Goal: Task Accomplishment & Management: Manage account settings

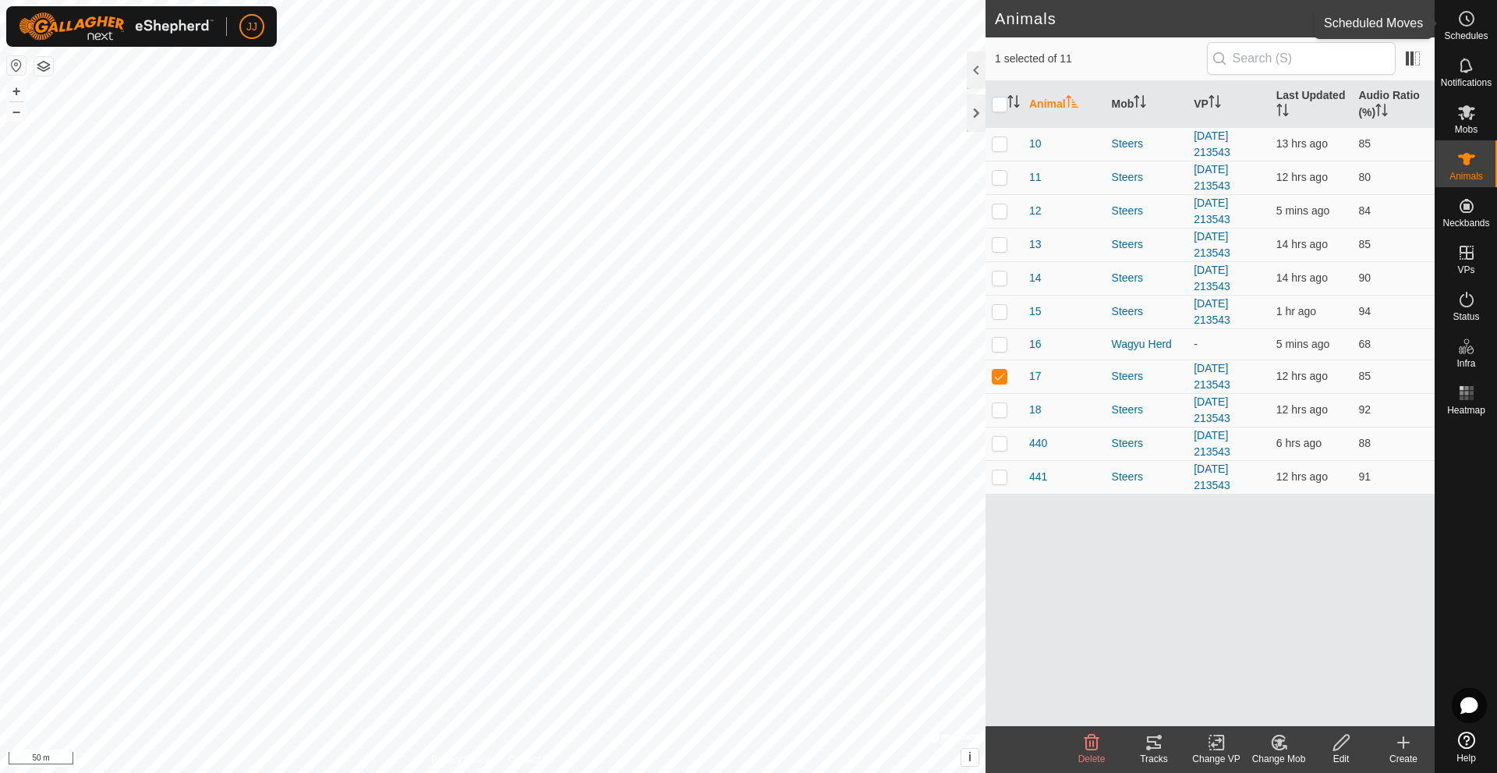
click at [1468, 26] on circle at bounding box center [1467, 19] width 14 height 14
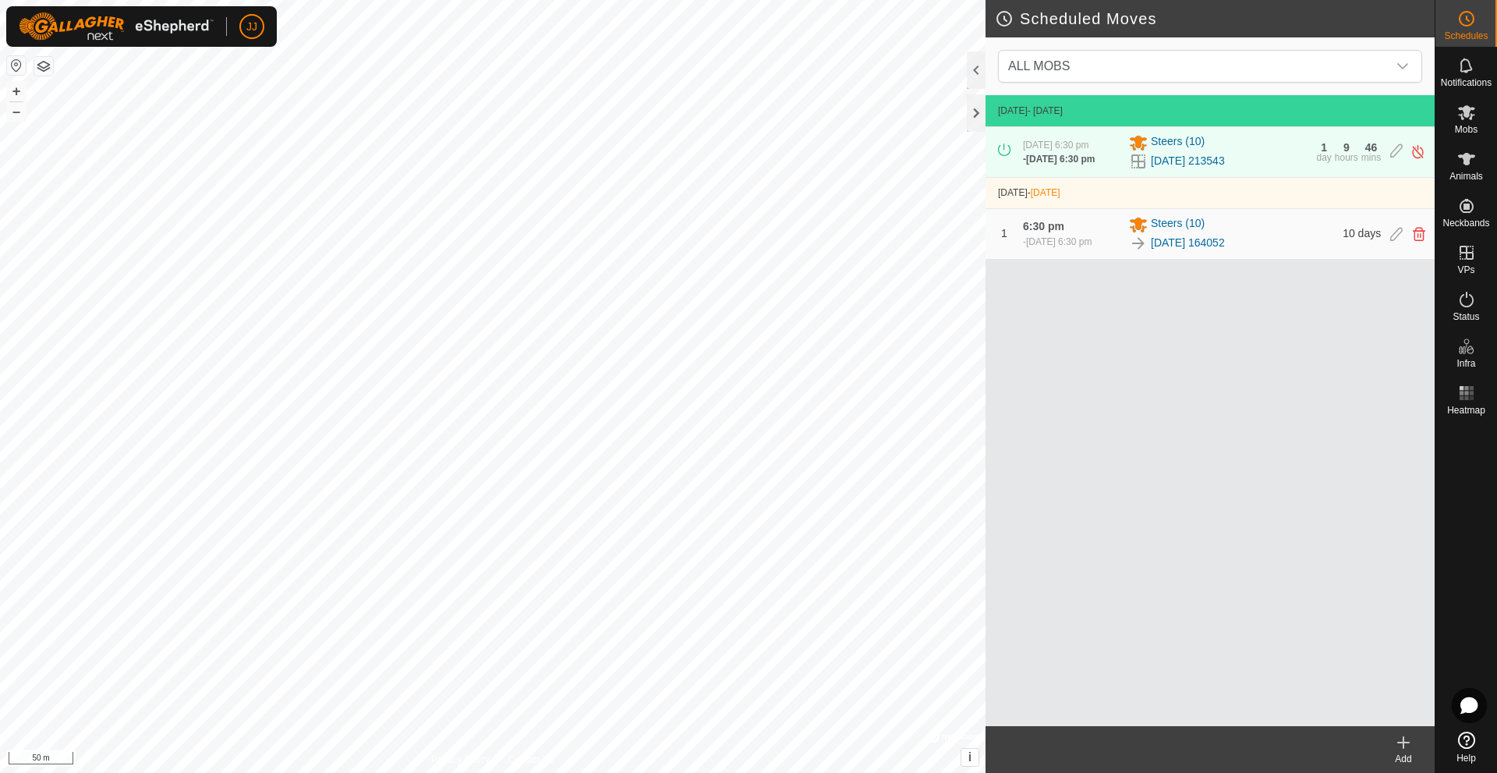
click at [1277, 243] on div "[DATE] 164052" at bounding box center [1231, 243] width 204 height 19
click at [1180, 245] on link "[DATE] 164052" at bounding box center [1188, 243] width 74 height 16
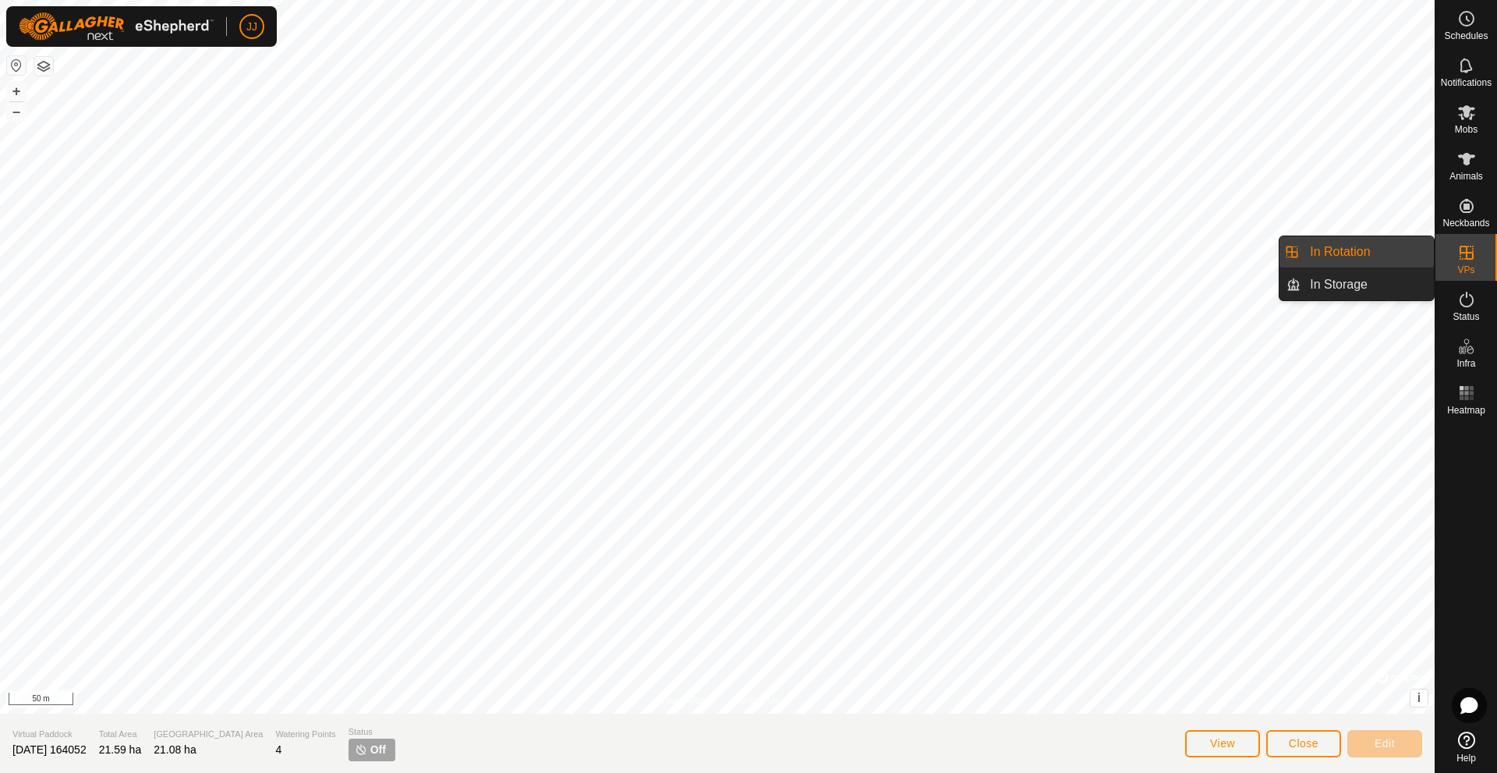
click at [1467, 250] on icon at bounding box center [1467, 253] width 14 height 14
click at [1464, 248] on icon at bounding box center [1466, 252] width 19 height 19
click at [1462, 257] on icon at bounding box center [1466, 252] width 19 height 19
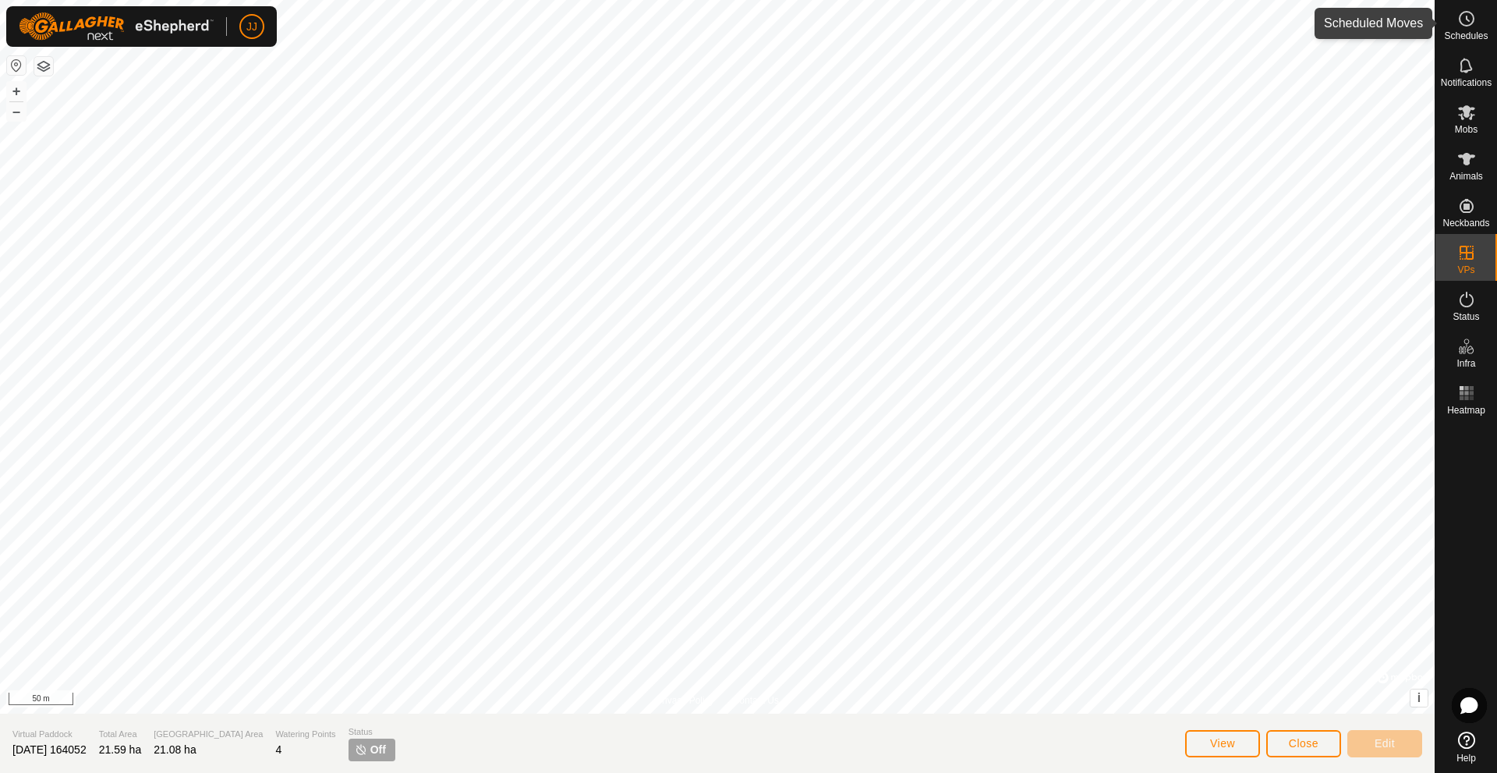
click at [1457, 32] on span "Schedules" at bounding box center [1466, 35] width 44 height 9
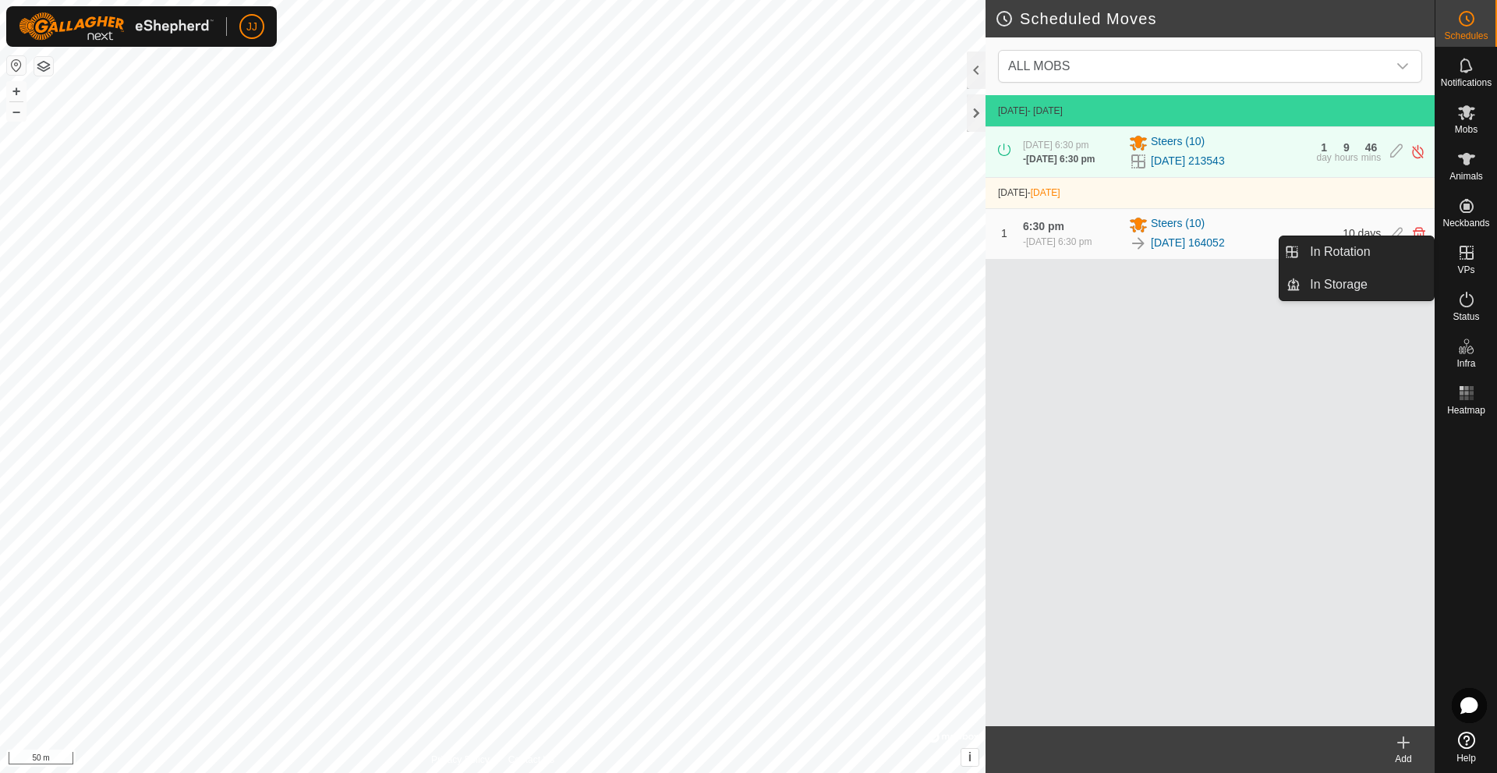
click at [1468, 250] on icon at bounding box center [1466, 252] width 19 height 19
click at [1463, 253] on icon at bounding box center [1467, 253] width 14 height 14
click at [1405, 739] on icon at bounding box center [1403, 742] width 19 height 19
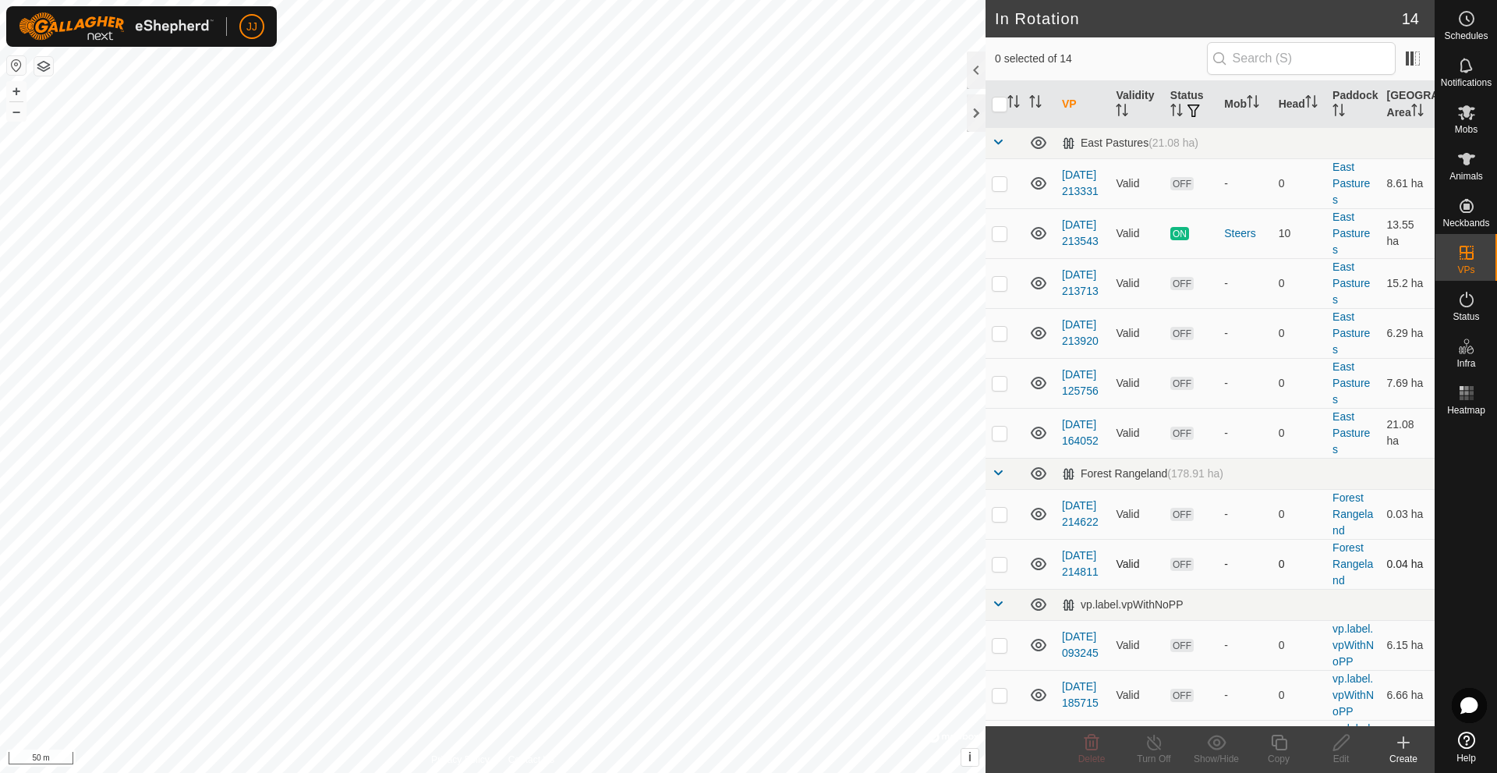
checkbox input "true"
click at [1082, 287] on link "[DATE] 213713" at bounding box center [1080, 282] width 37 height 29
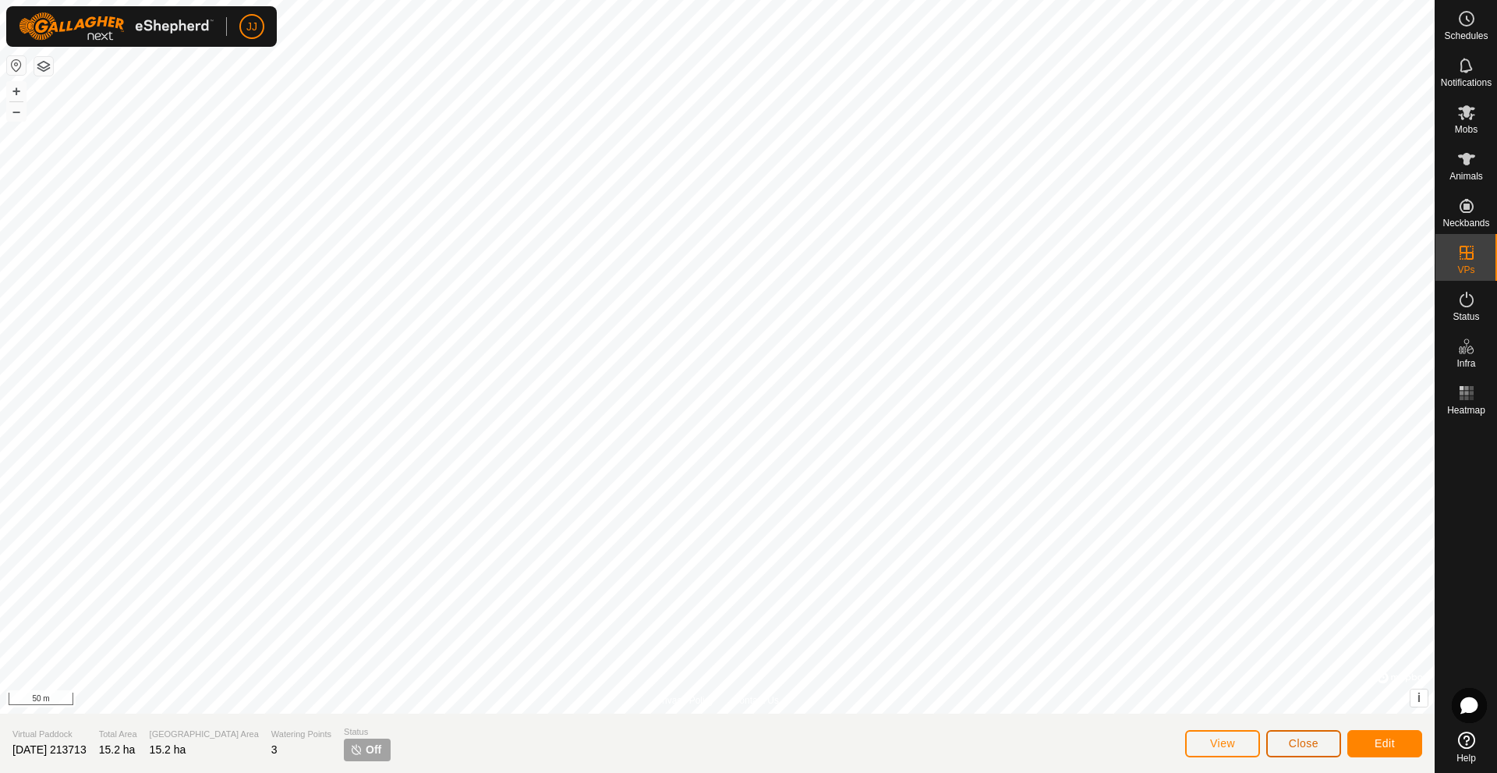
click at [1300, 743] on span "Close" at bounding box center [1304, 743] width 30 height 12
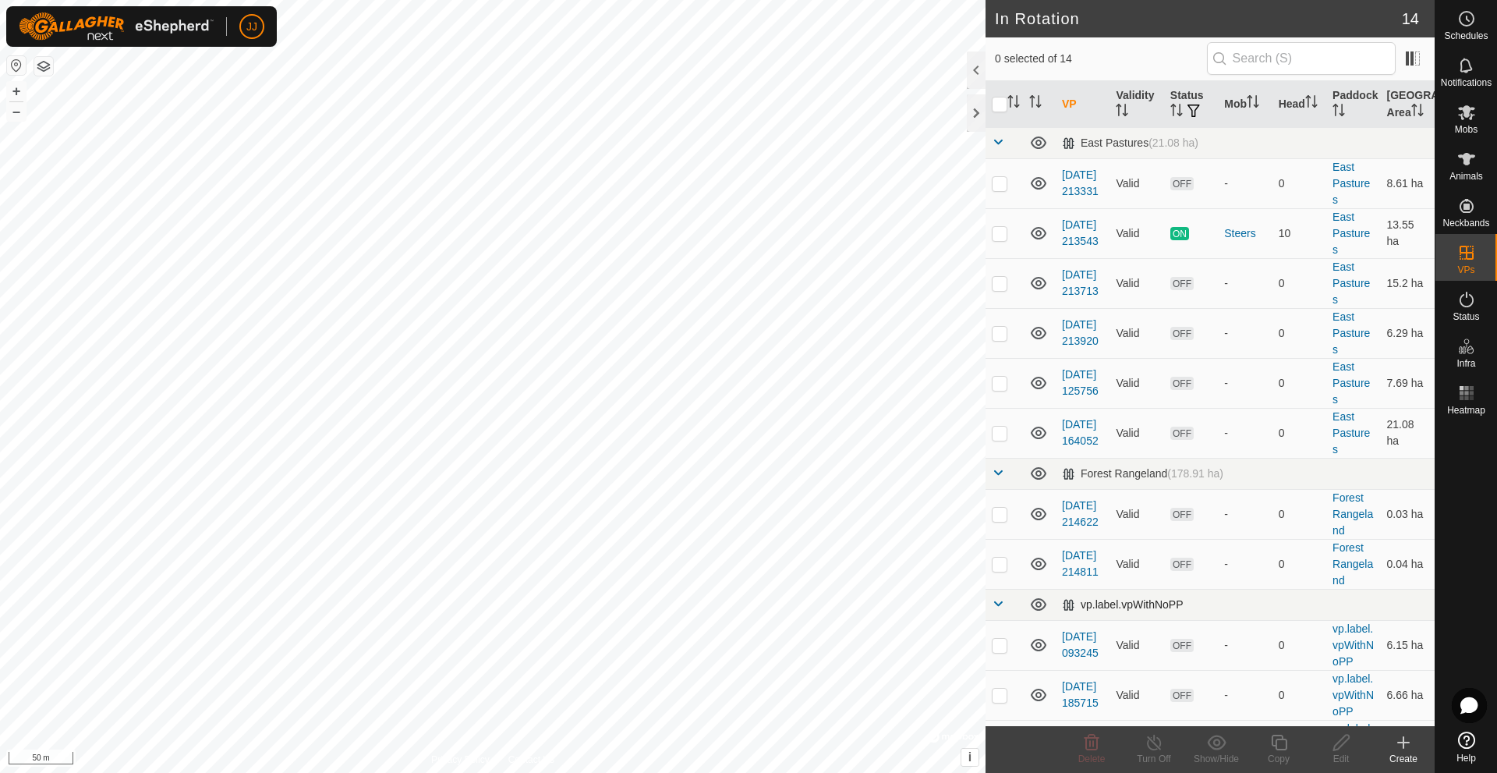
checkbox input "true"
checkbox input "false"
click at [1007, 232] on p-checkbox at bounding box center [1000, 233] width 16 height 12
checkbox input "false"
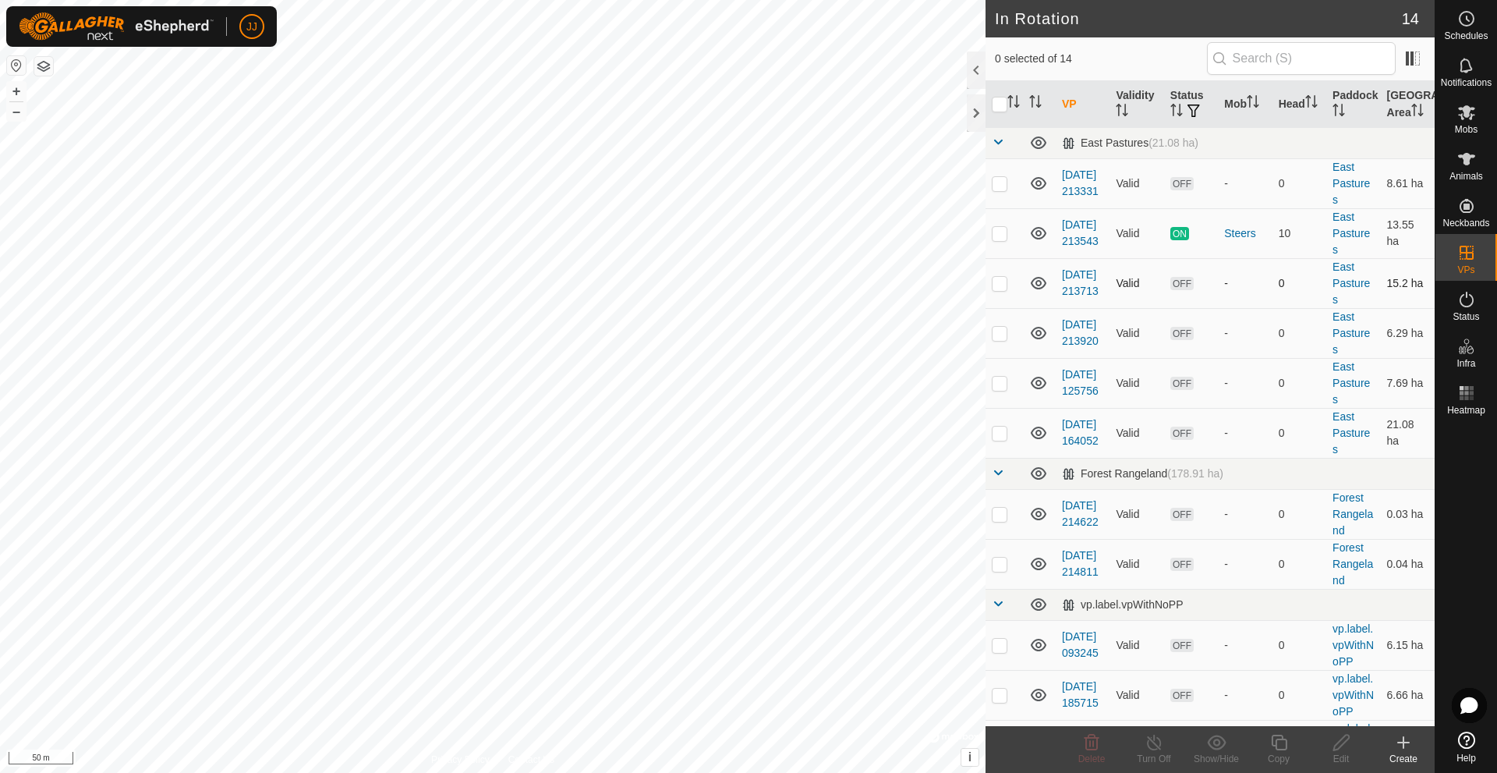
click at [1000, 284] on p-checkbox at bounding box center [1000, 283] width 16 height 12
click at [1000, 285] on p-checkbox at bounding box center [1000, 283] width 16 height 12
checkbox input "false"
click at [1466, 27] on icon at bounding box center [1466, 18] width 19 height 19
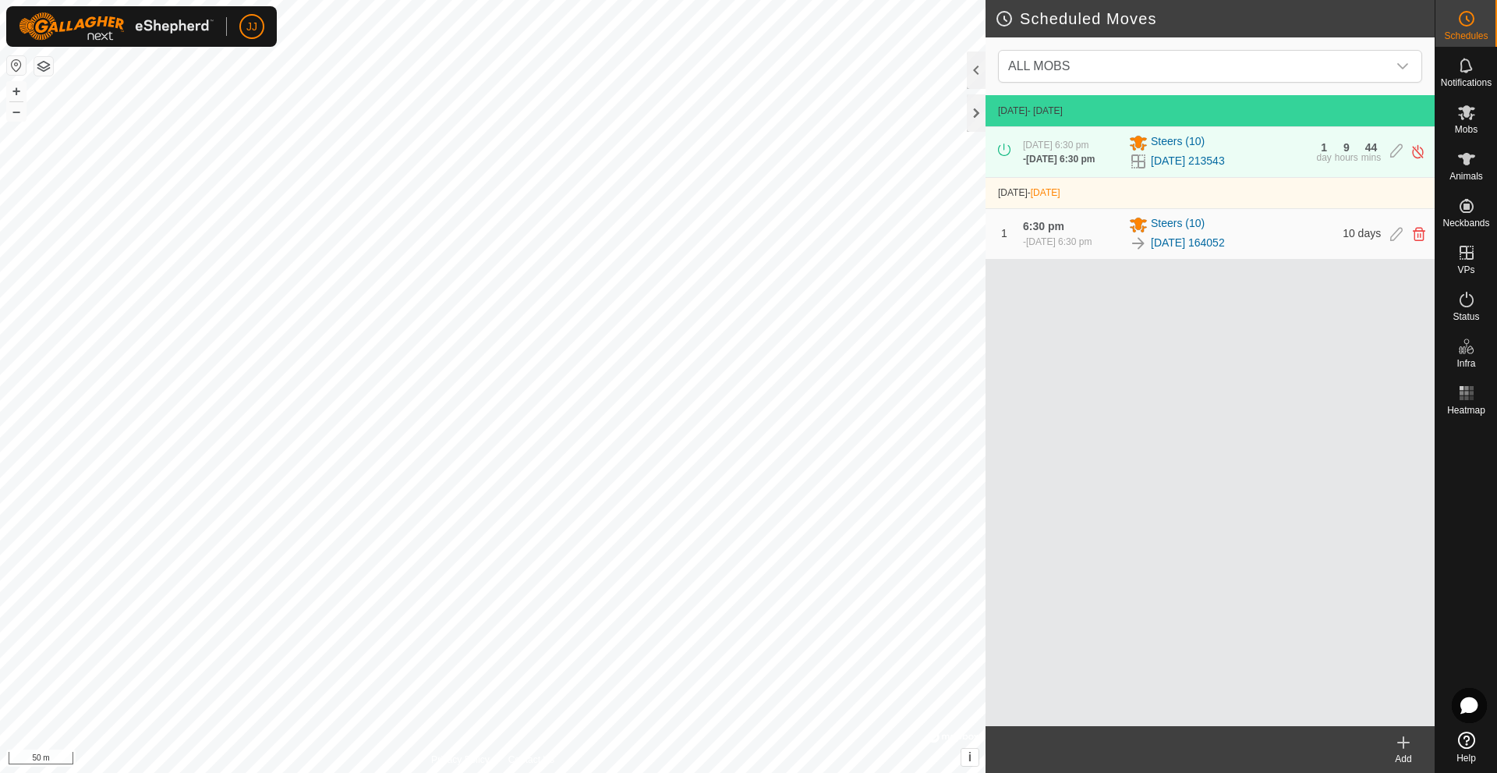
click at [1401, 741] on icon at bounding box center [1403, 742] width 19 height 19
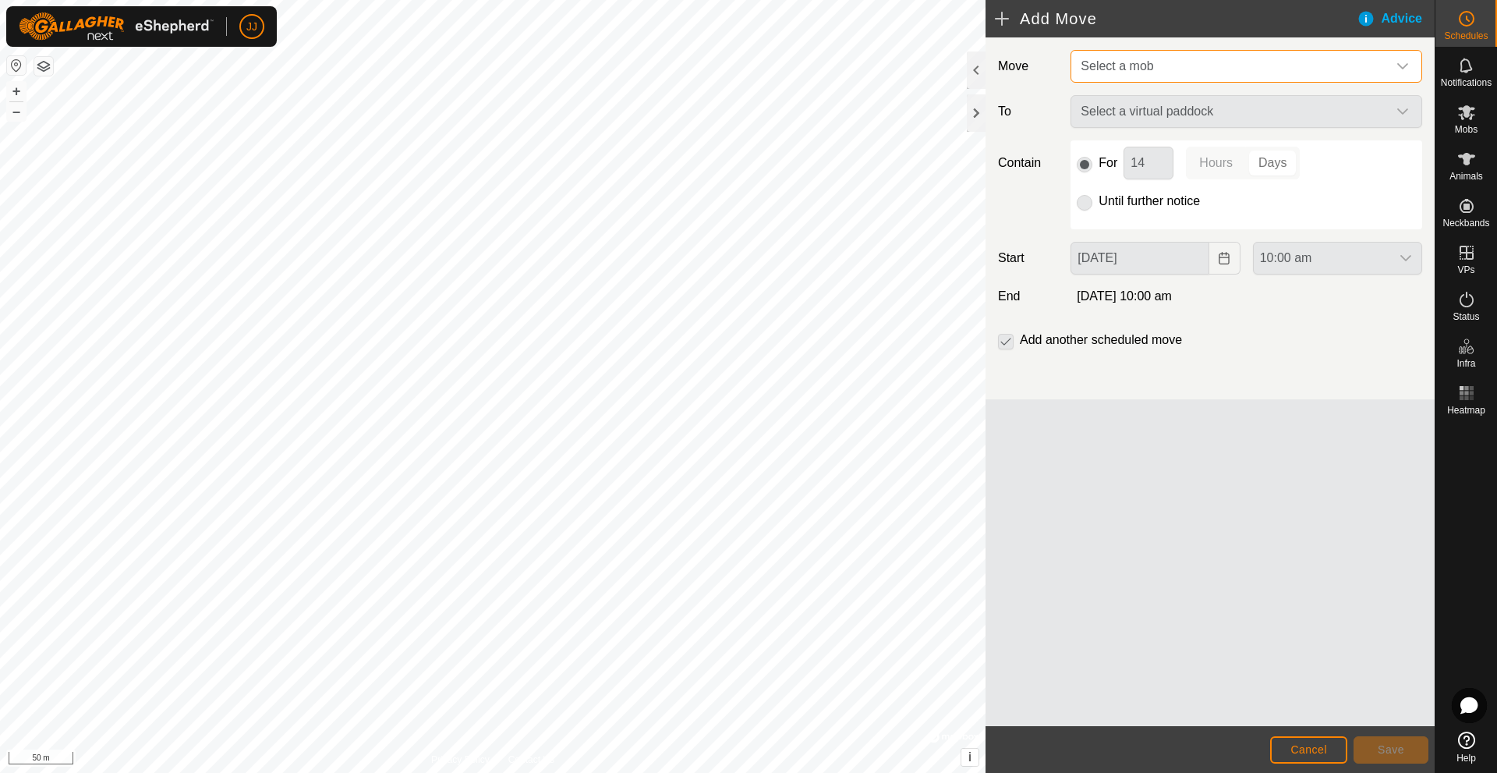
click at [1240, 68] on span "Select a mob" at bounding box center [1231, 66] width 313 height 31
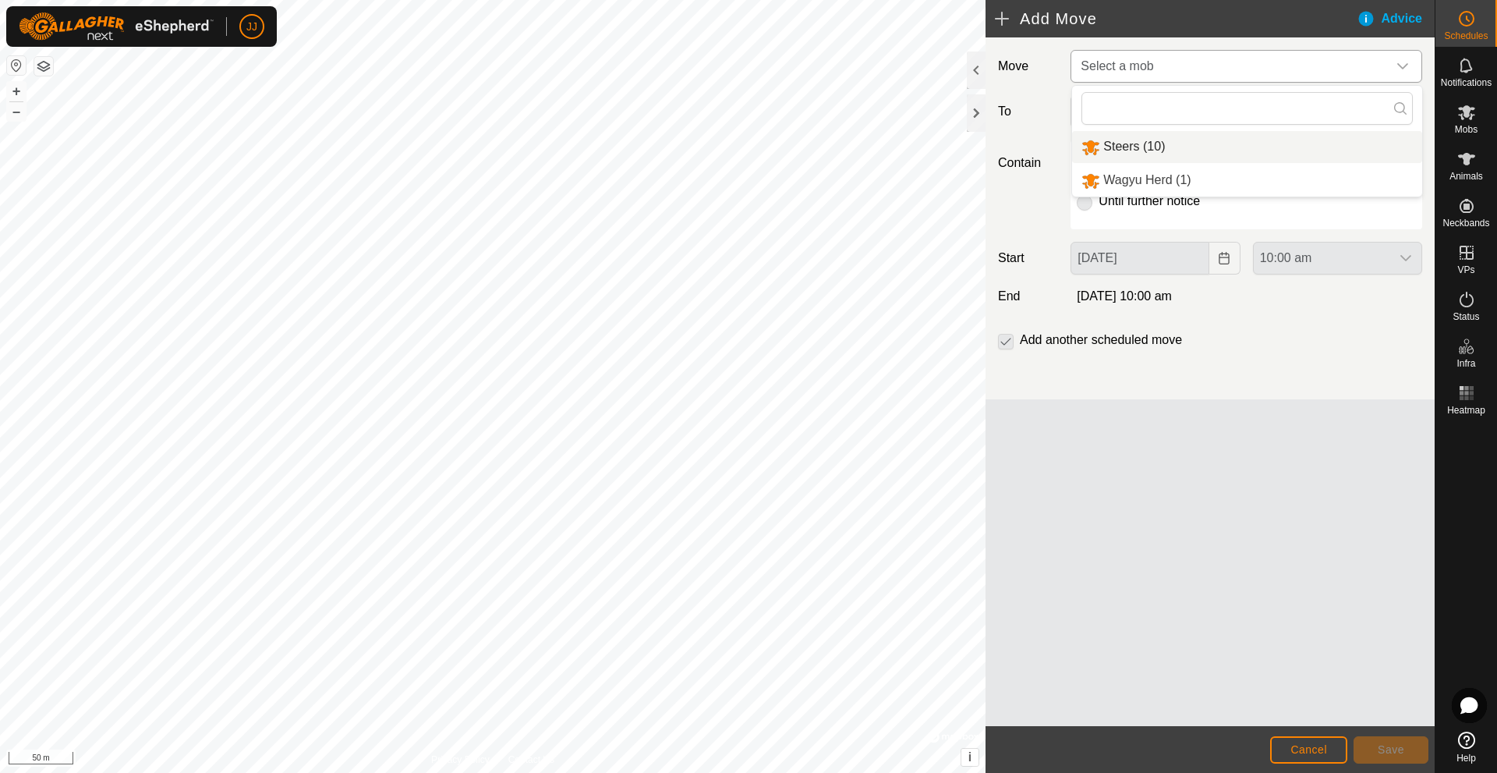
click at [1141, 141] on li "Steers (10)" at bounding box center [1247, 147] width 350 height 32
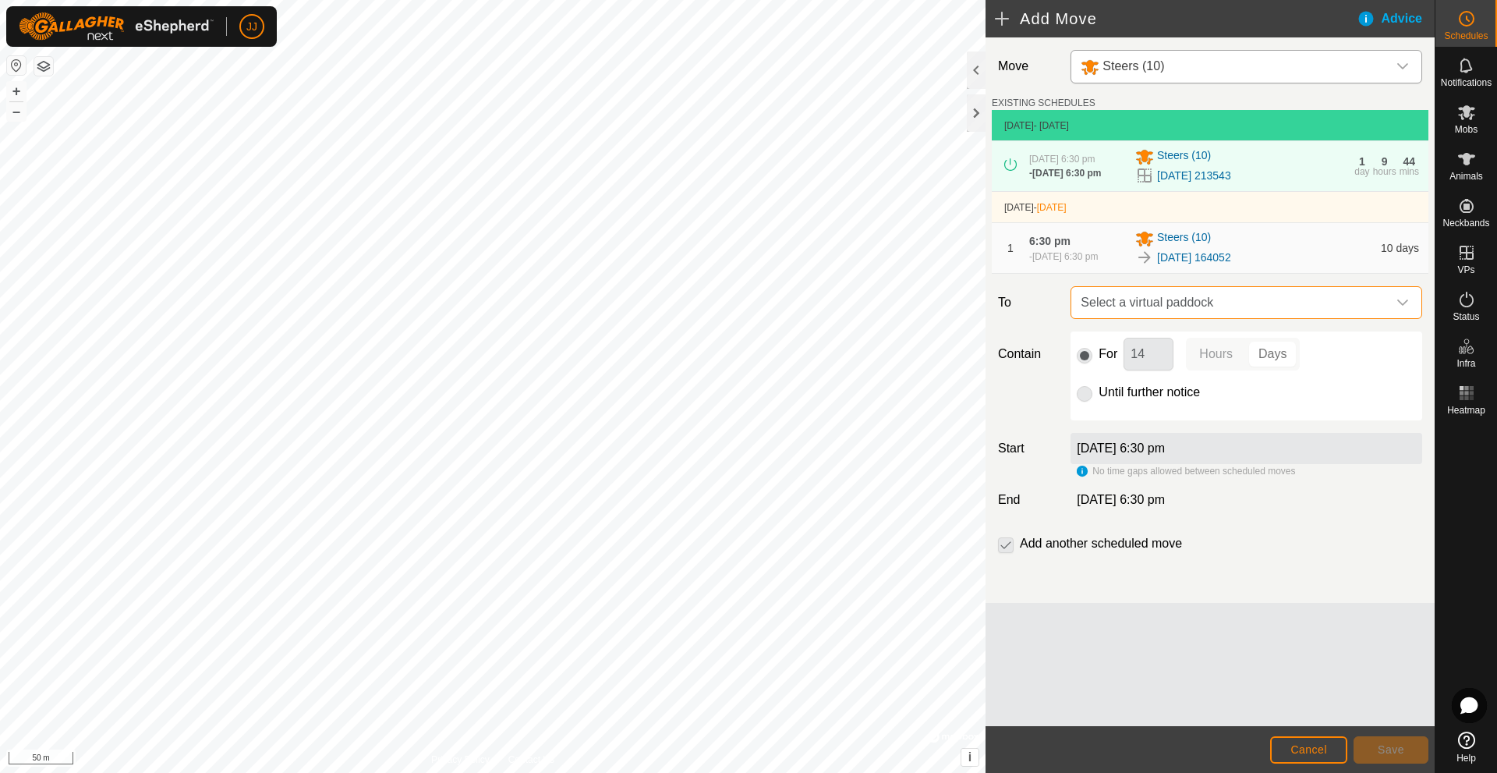
click at [1285, 310] on span "Select a virtual paddock" at bounding box center [1231, 302] width 313 height 31
drag, startPoint x: 1170, startPoint y: 630, endPoint x: 1173, endPoint y: 593, distance: 36.7
click at [1170, 629] on div "Move Steers (10) EXISTING SCHEDULES 21 Aug 2025 - Today 8 Aug 2025, 6:30 pm - 2…" at bounding box center [1210, 381] width 449 height 689
click at [1372, 297] on span "Select a virtual paddock" at bounding box center [1231, 302] width 313 height 31
click at [1399, 347] on icon at bounding box center [1399, 348] width 12 height 12
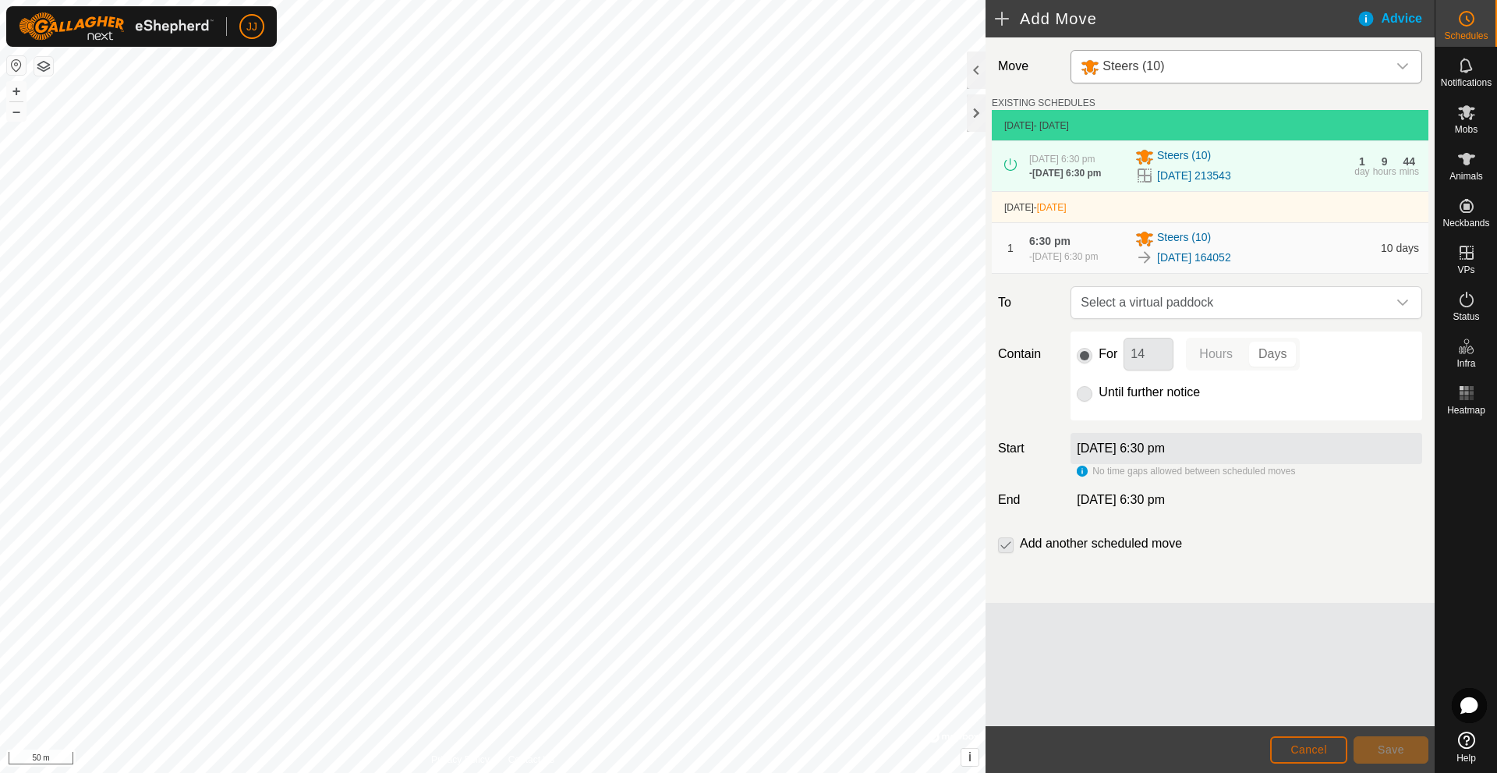
click at [1312, 744] on span "Cancel" at bounding box center [1309, 749] width 37 height 12
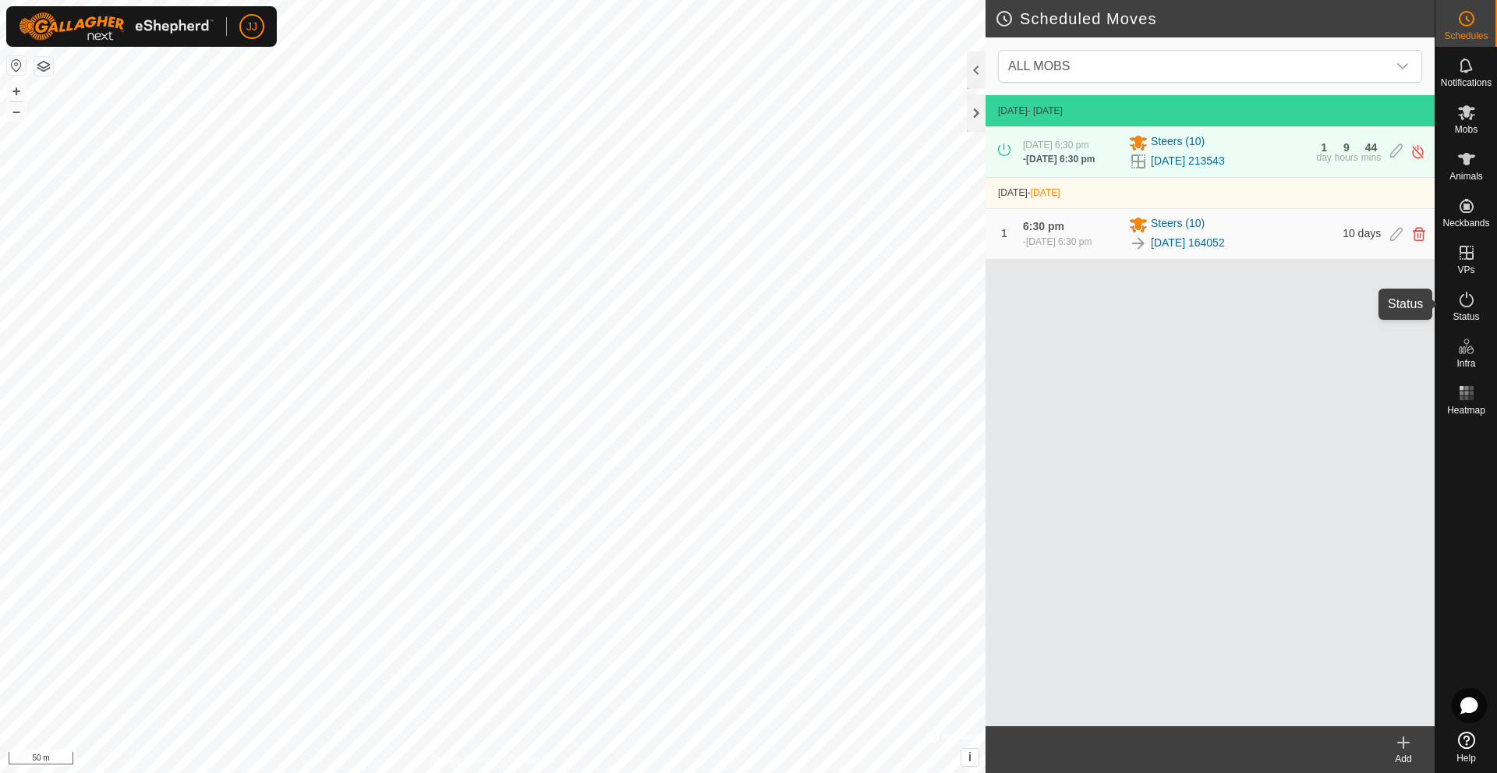
click at [1469, 302] on icon at bounding box center [1466, 299] width 19 height 19
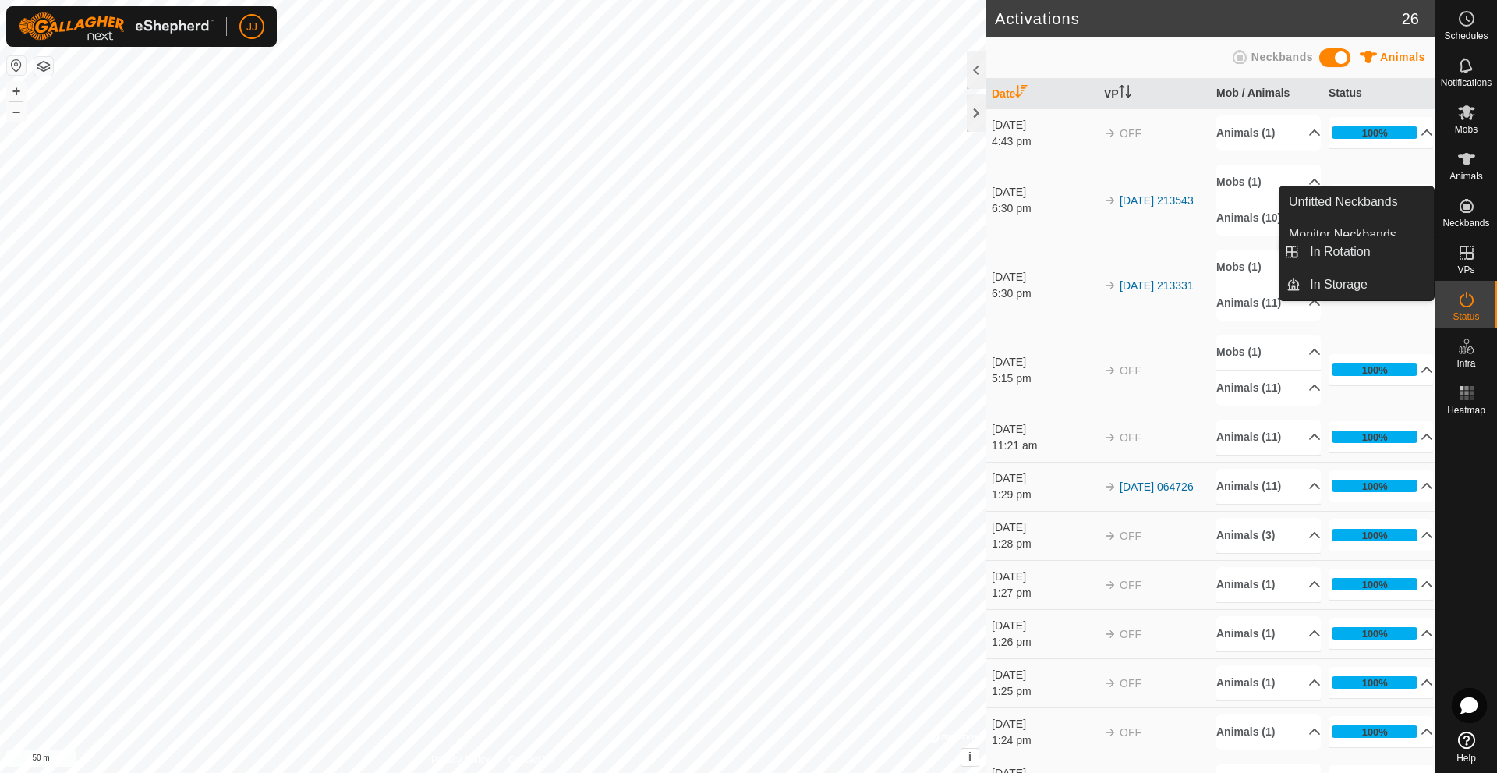
click at [1462, 252] on icon at bounding box center [1467, 253] width 14 height 14
click at [1370, 243] on link "In Rotation" at bounding box center [1367, 251] width 133 height 31
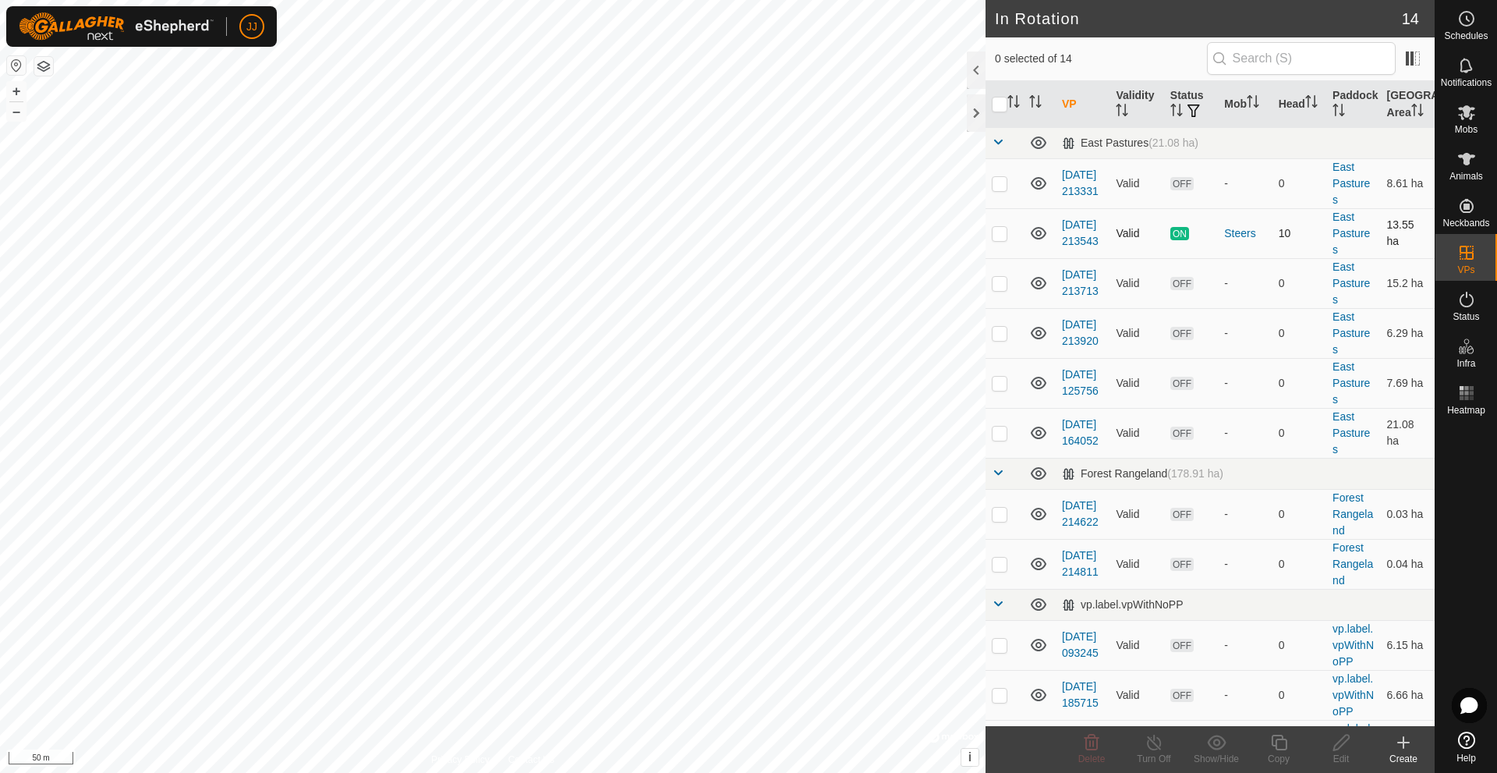
click at [998, 230] on p-checkbox at bounding box center [1000, 233] width 16 height 12
checkbox input "true"
click at [1155, 749] on icon at bounding box center [1154, 742] width 19 height 19
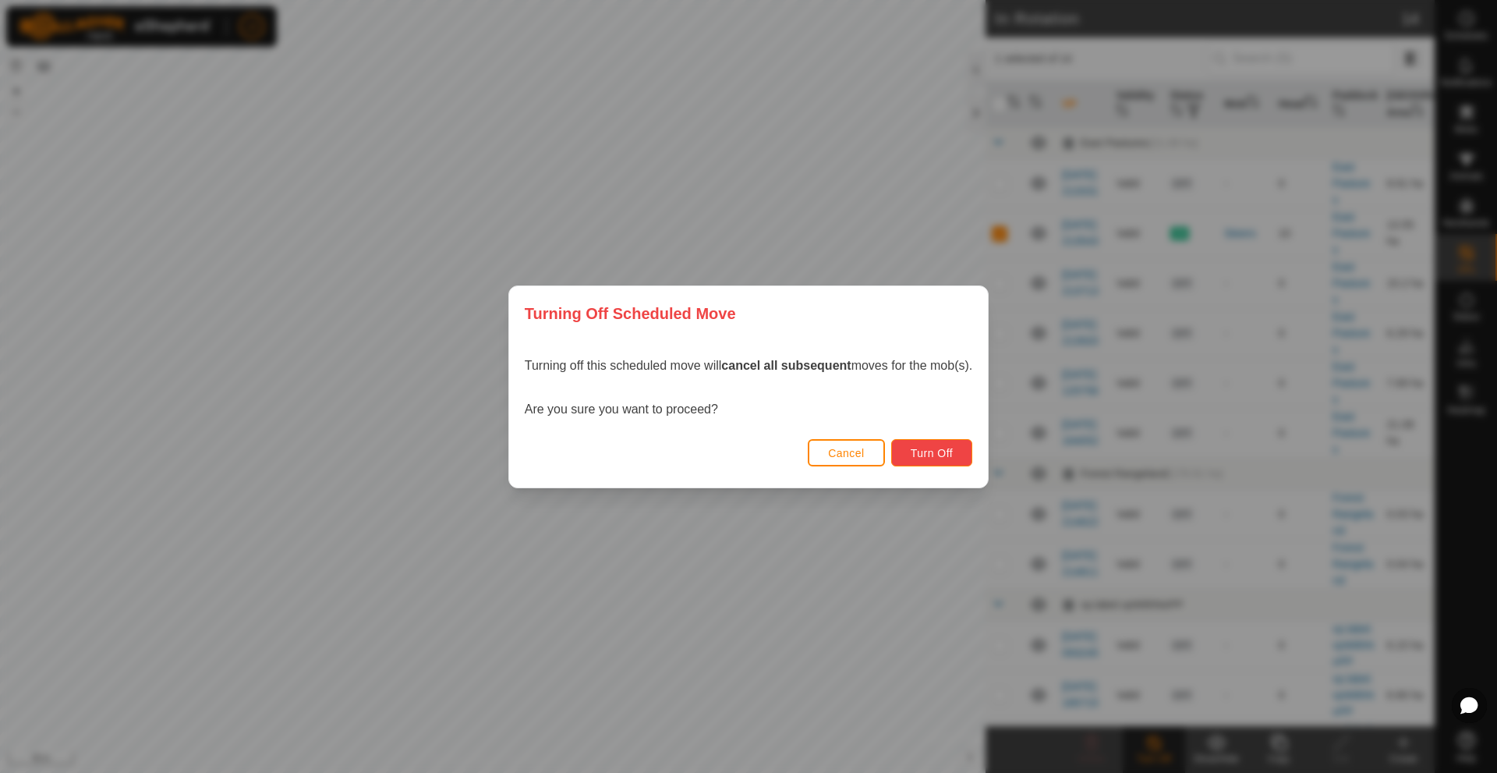
click at [934, 452] on span "Turn Off" at bounding box center [932, 453] width 43 height 12
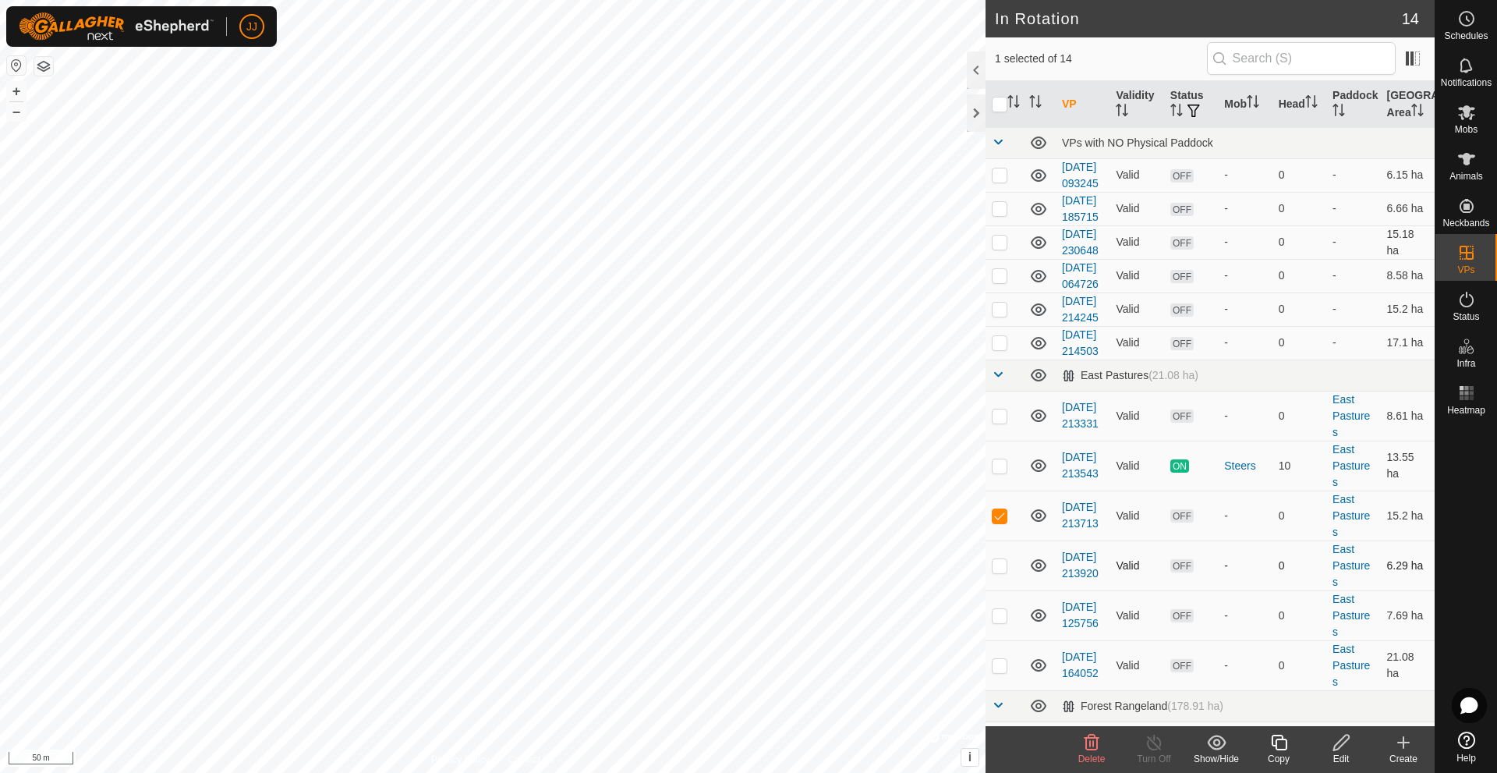
checkbox input "false"
checkbox input "true"
checkbox input "false"
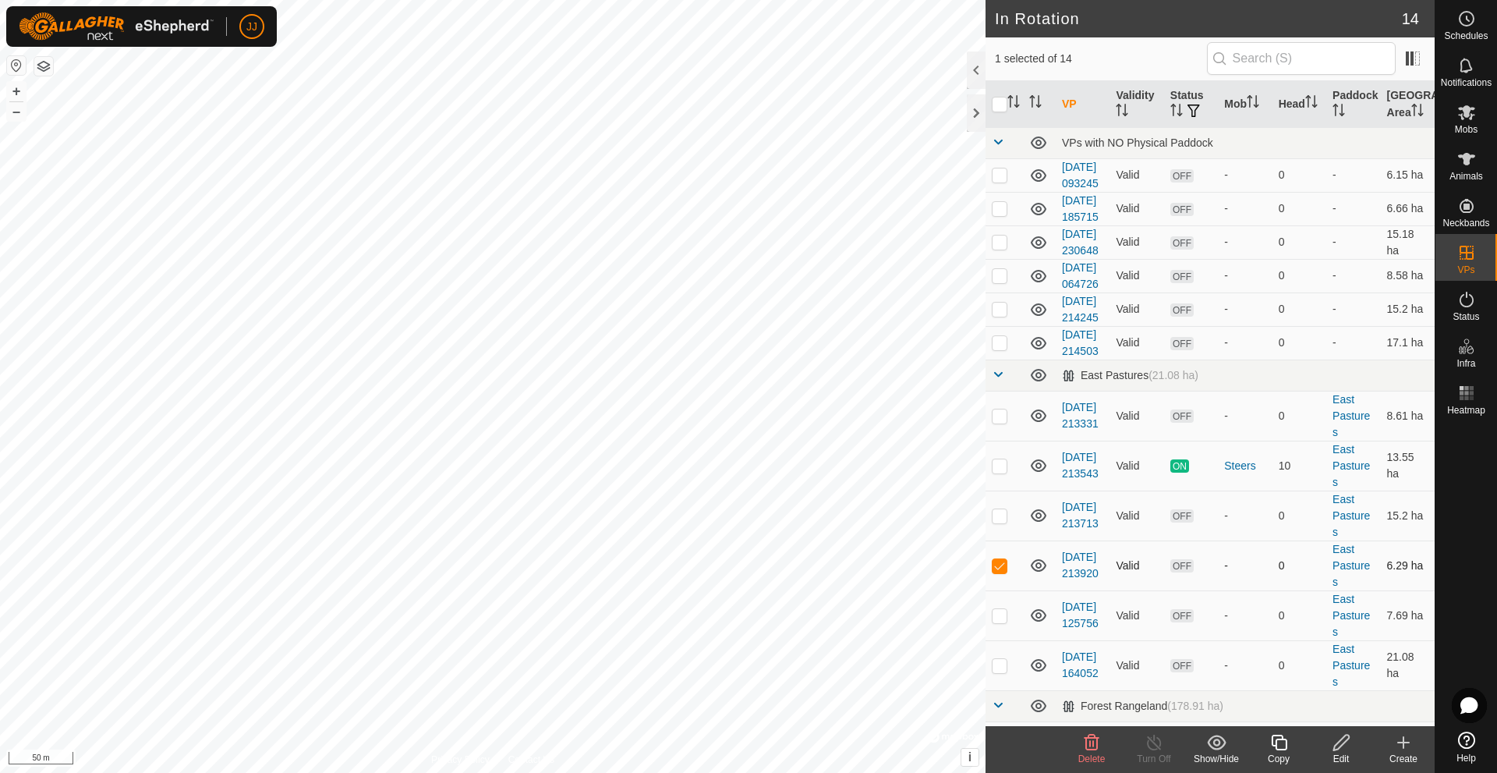
checkbox input "true"
checkbox input "false"
checkbox input "true"
click at [997, 472] on p-checkbox at bounding box center [1000, 465] width 16 height 12
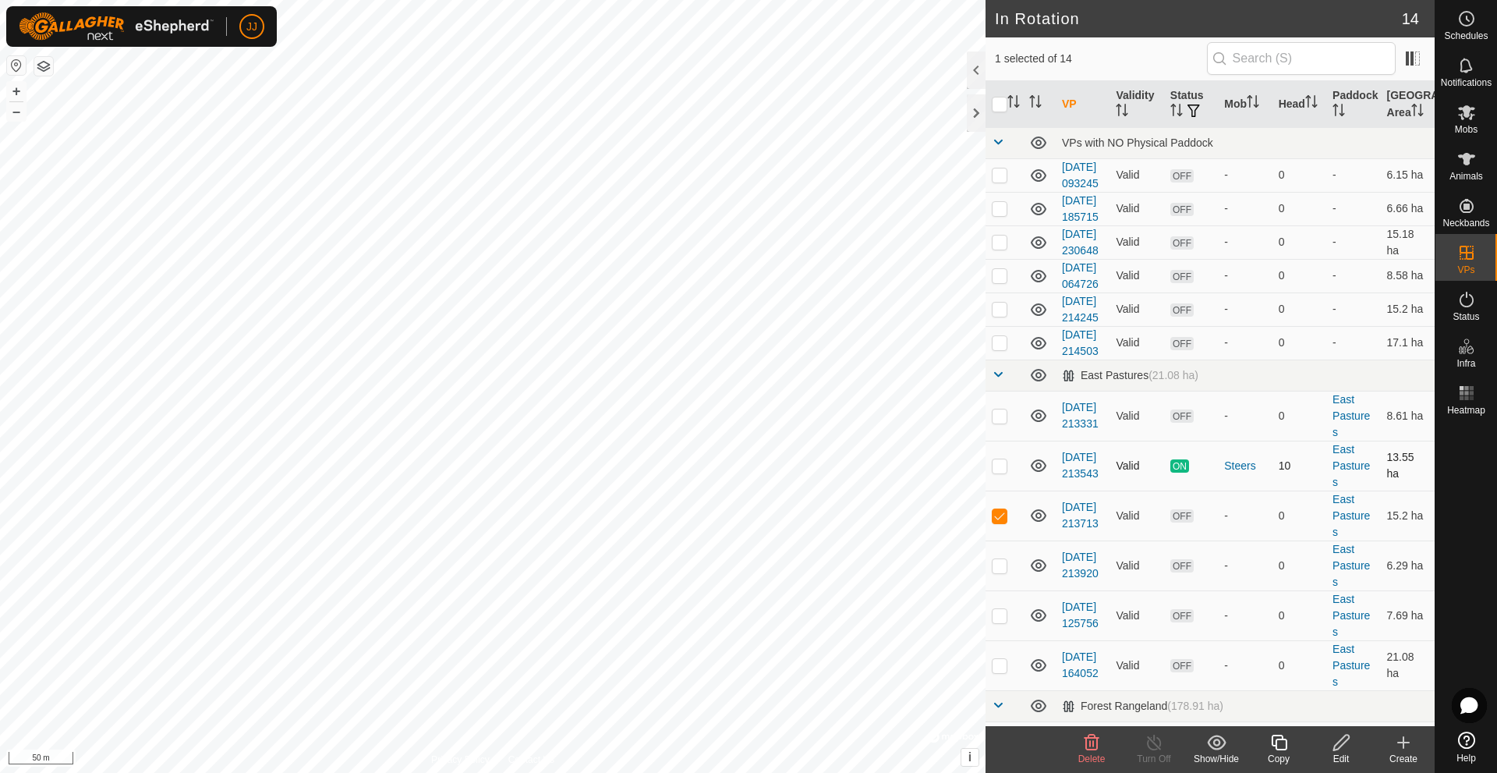
checkbox input "true"
click at [1000, 522] on p-checkbox at bounding box center [1000, 515] width 16 height 12
checkbox input "false"
click at [1157, 747] on line at bounding box center [1154, 743] width 12 height 12
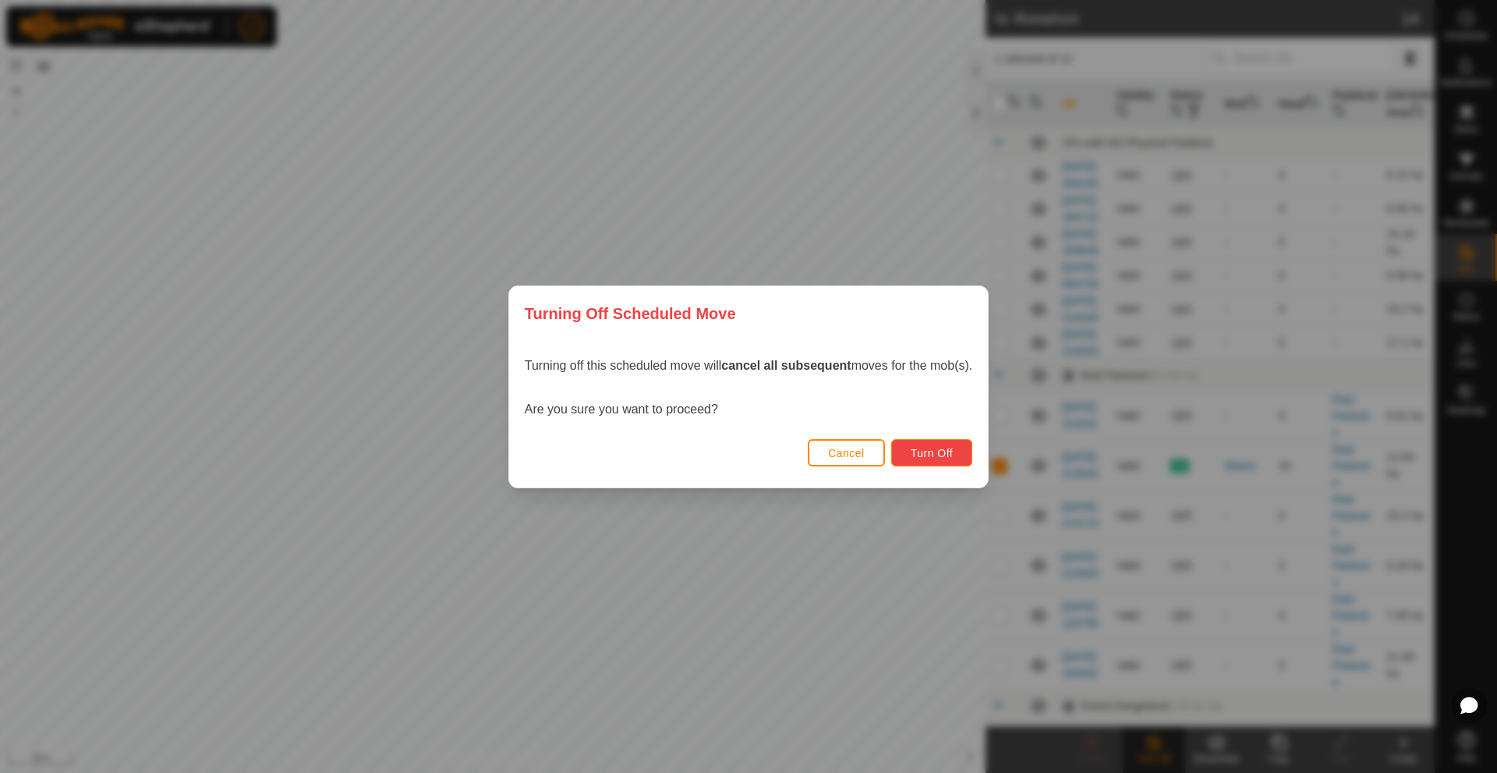
click at [933, 462] on button "Turn Off" at bounding box center [932, 452] width 82 height 27
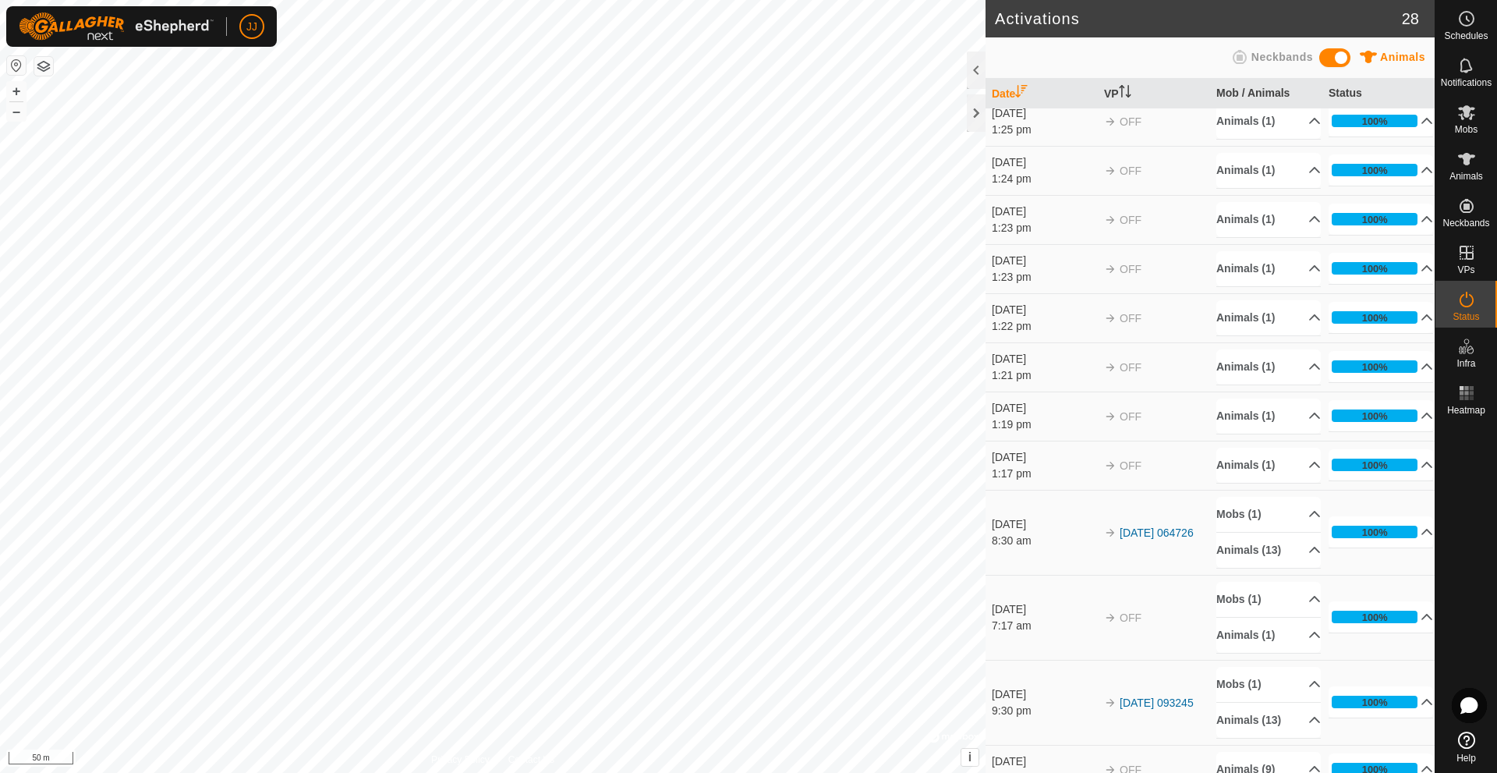
scroll to position [390, 0]
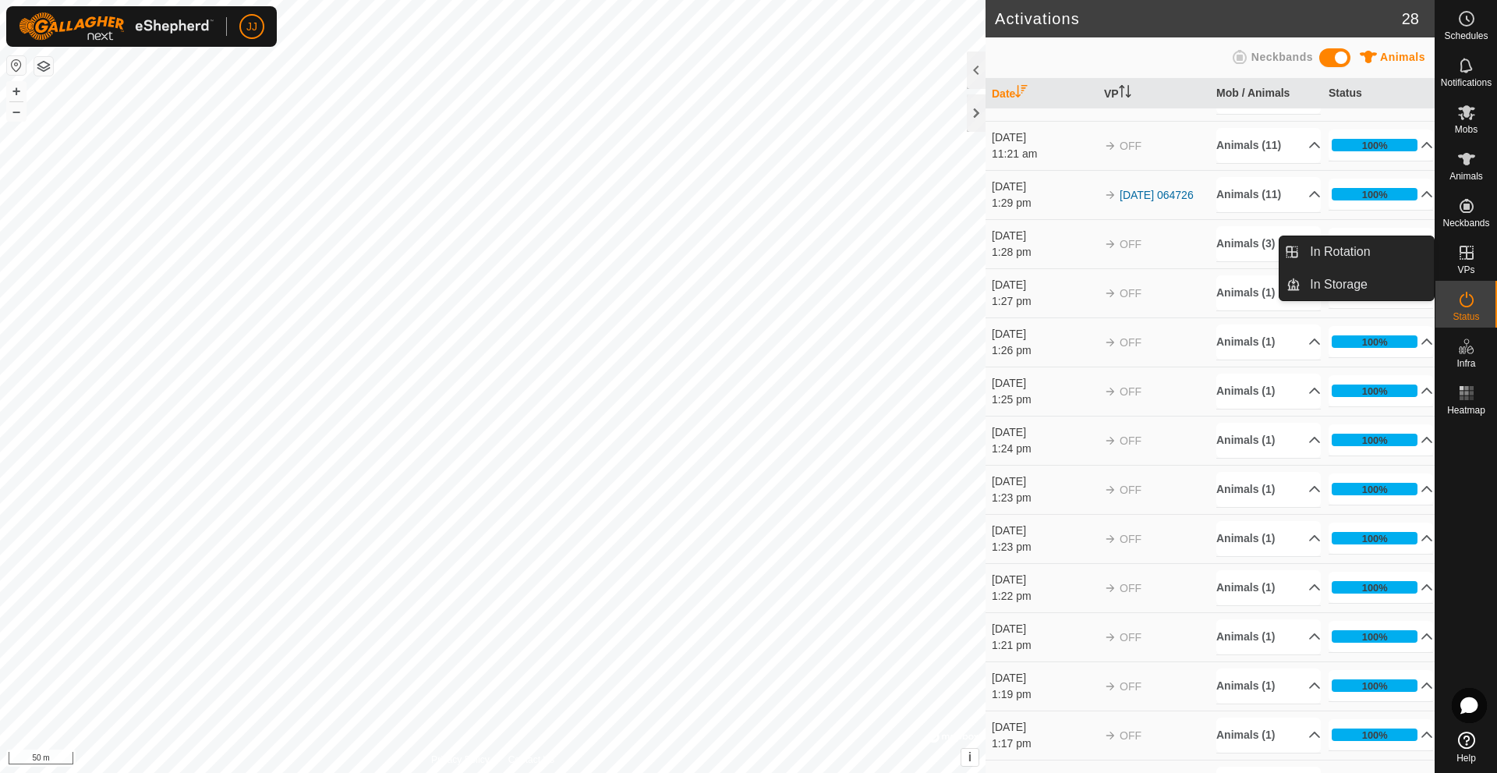
click at [1469, 246] on icon at bounding box center [1466, 252] width 19 height 19
click at [1381, 253] on link "In Rotation" at bounding box center [1367, 251] width 133 height 31
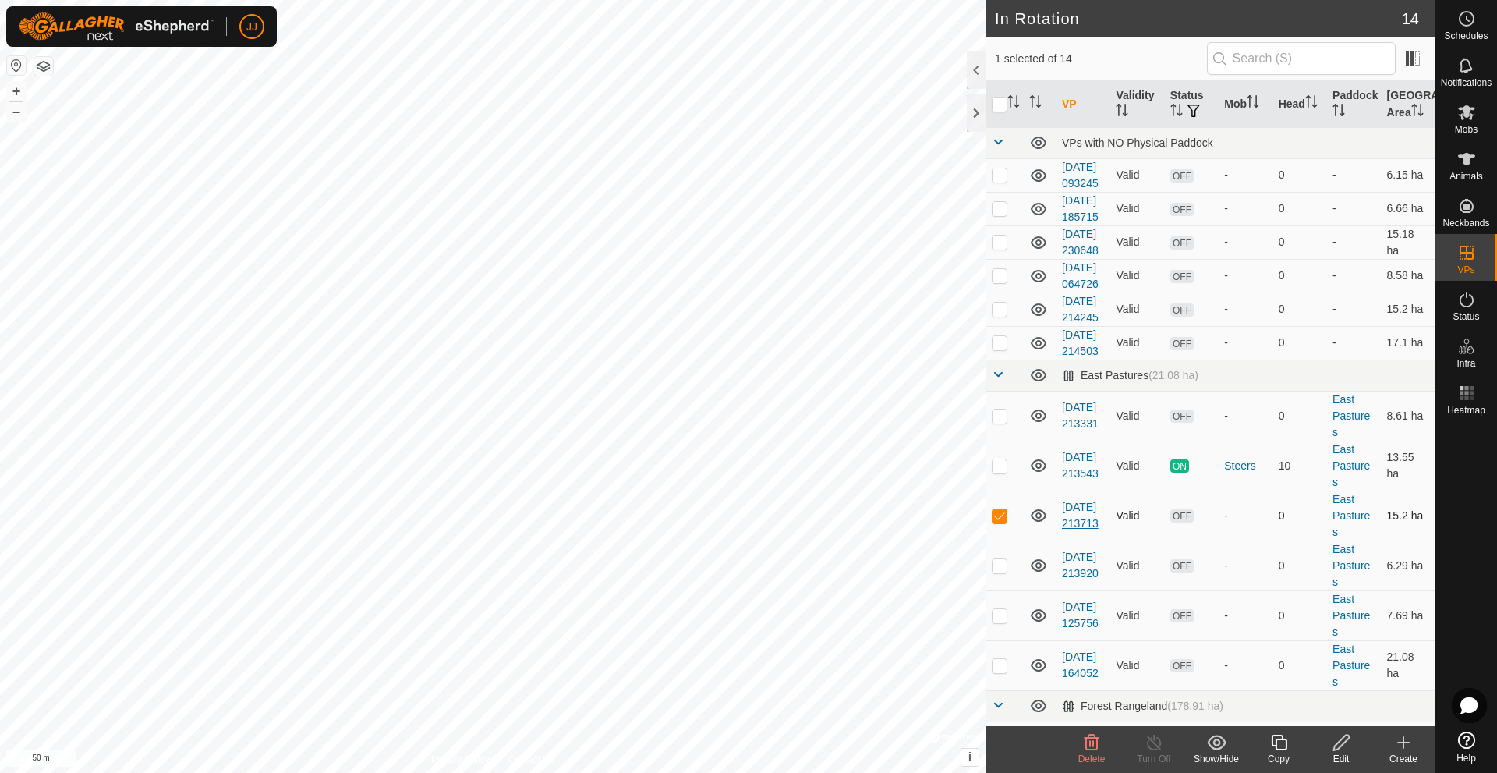
click at [1072, 529] on link "[DATE] 213713" at bounding box center [1080, 515] width 37 height 29
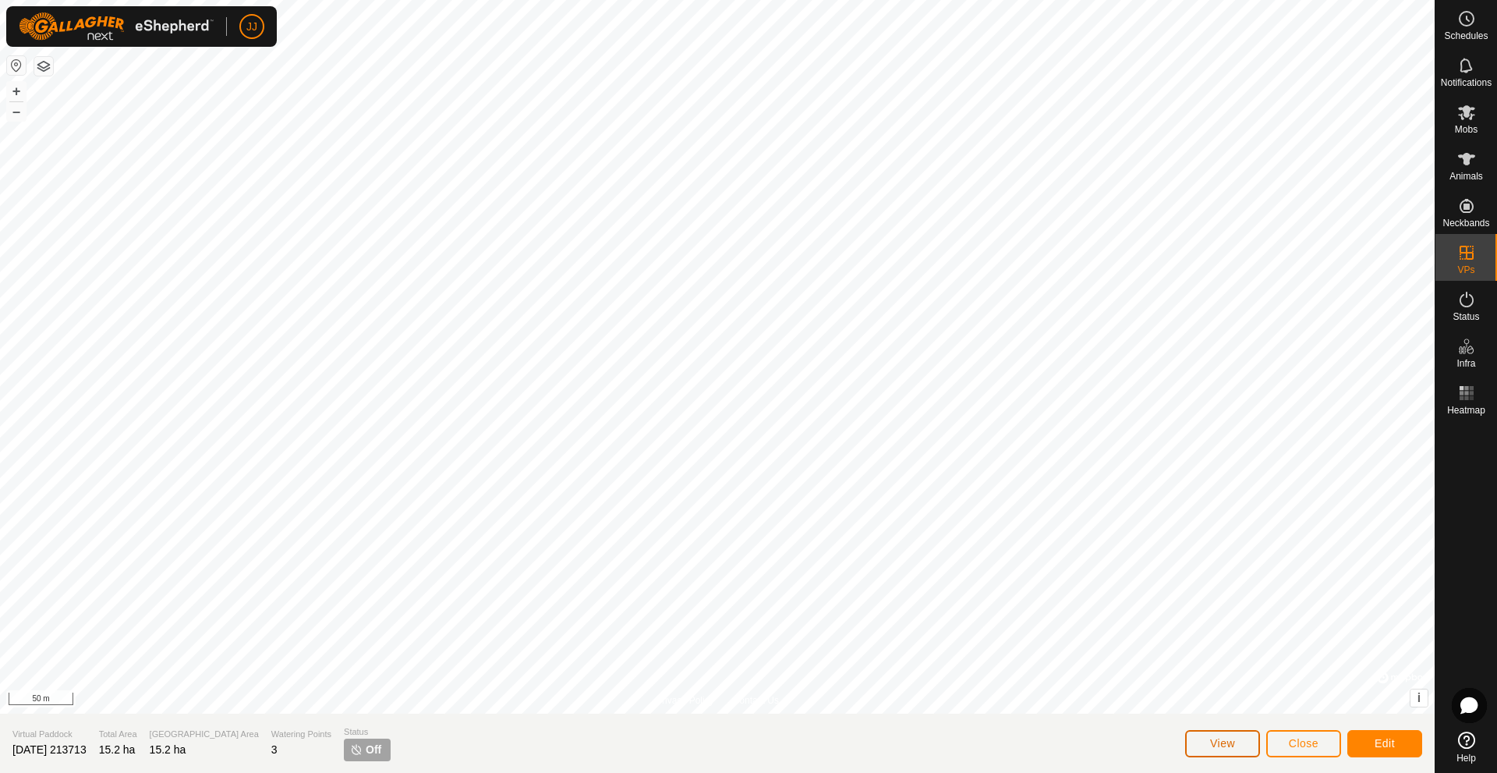
click at [1217, 744] on span "View" at bounding box center [1222, 743] width 25 height 12
click at [1462, 297] on icon at bounding box center [1466, 299] width 19 height 19
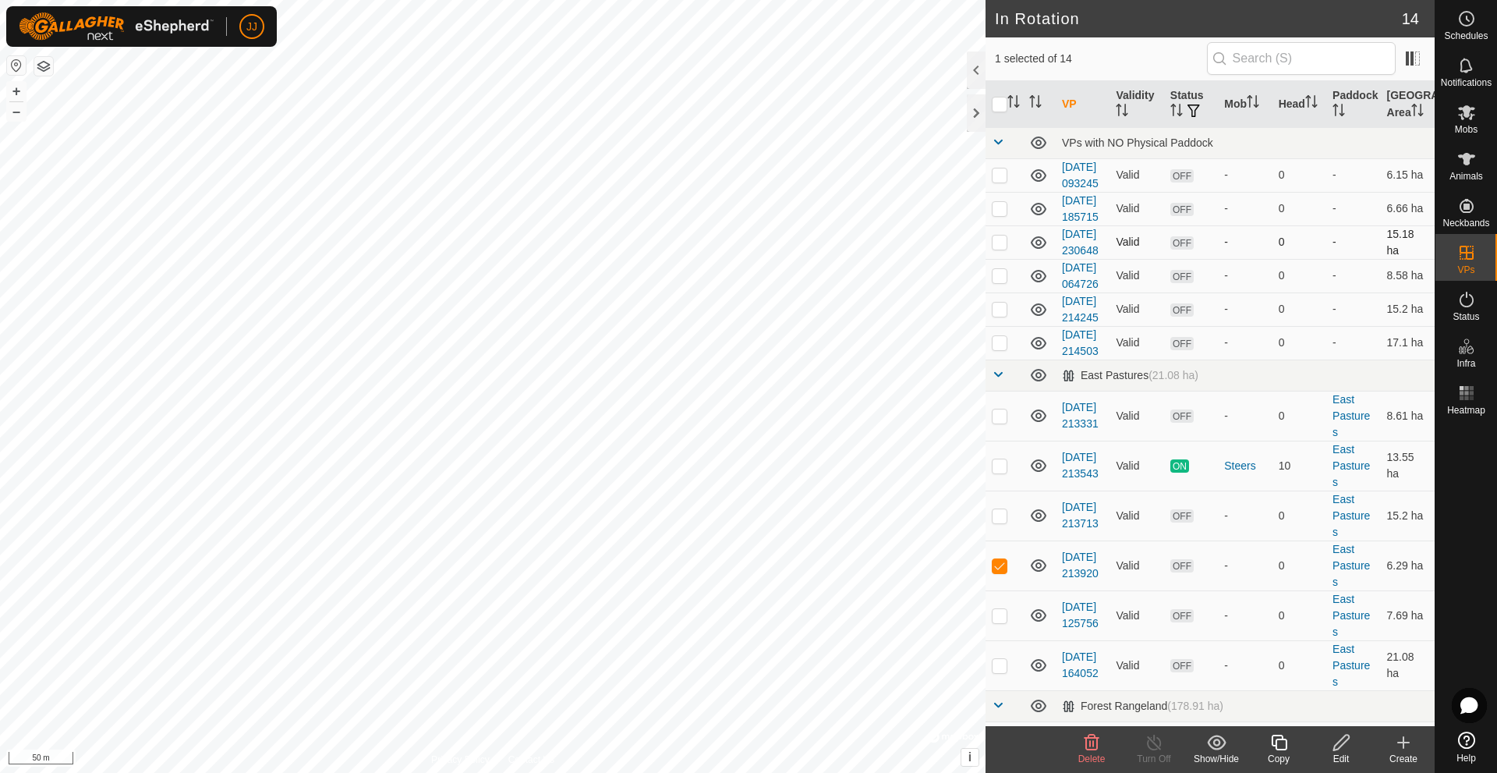
checkbox input "true"
checkbox input "false"
click at [1465, 19] on icon at bounding box center [1466, 18] width 19 height 19
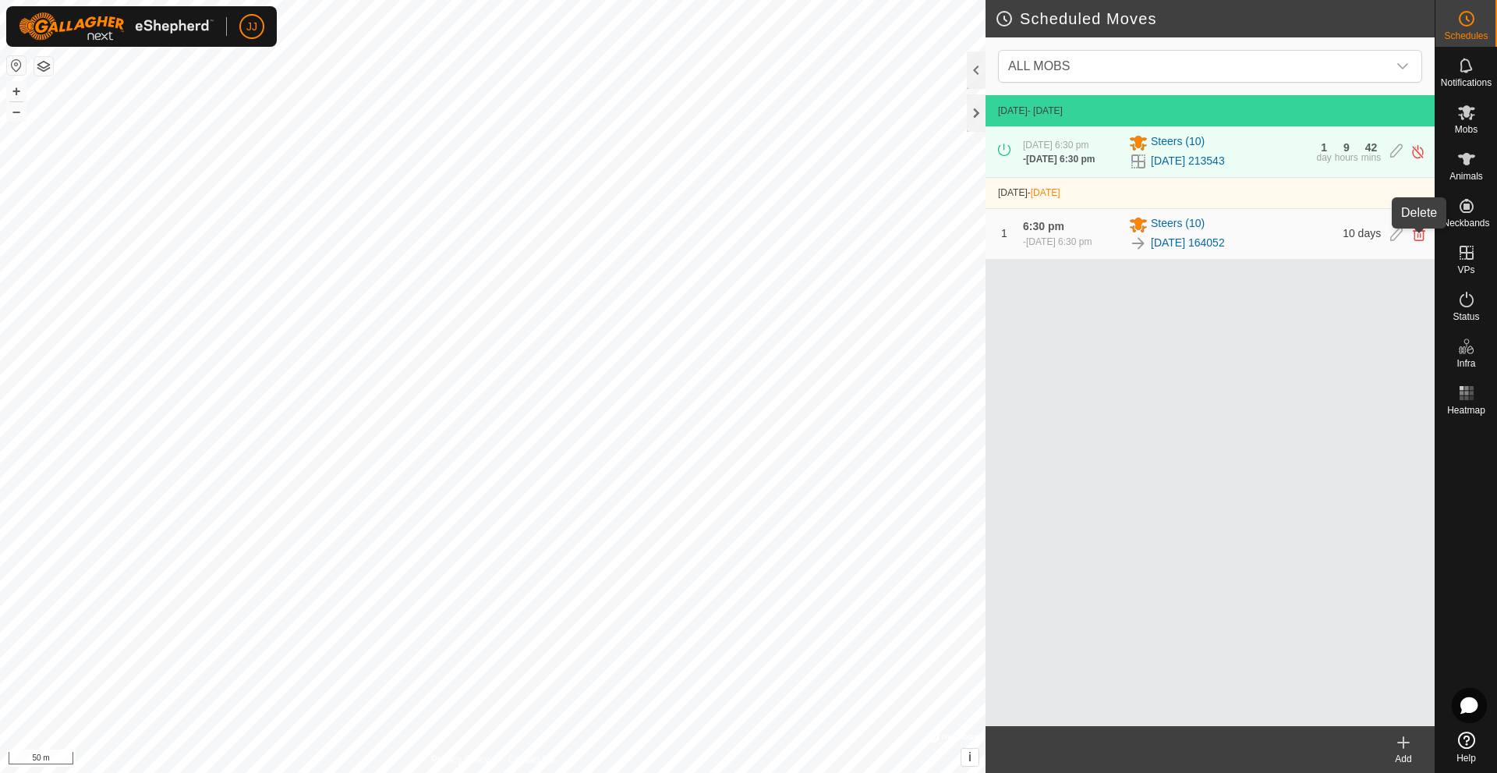
click at [1420, 237] on icon at bounding box center [1419, 234] width 12 height 14
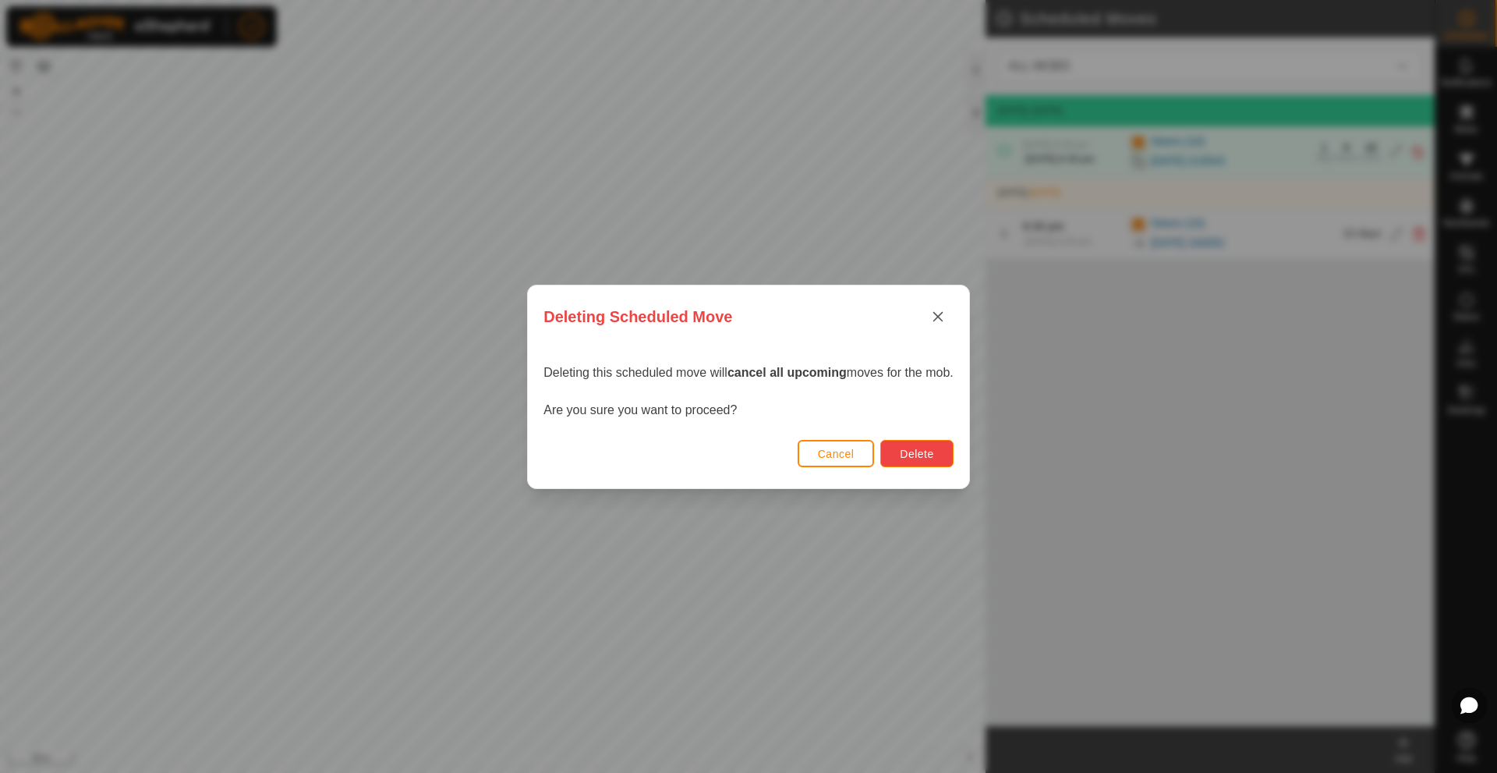
click at [940, 452] on button "Delete" at bounding box center [916, 453] width 73 height 27
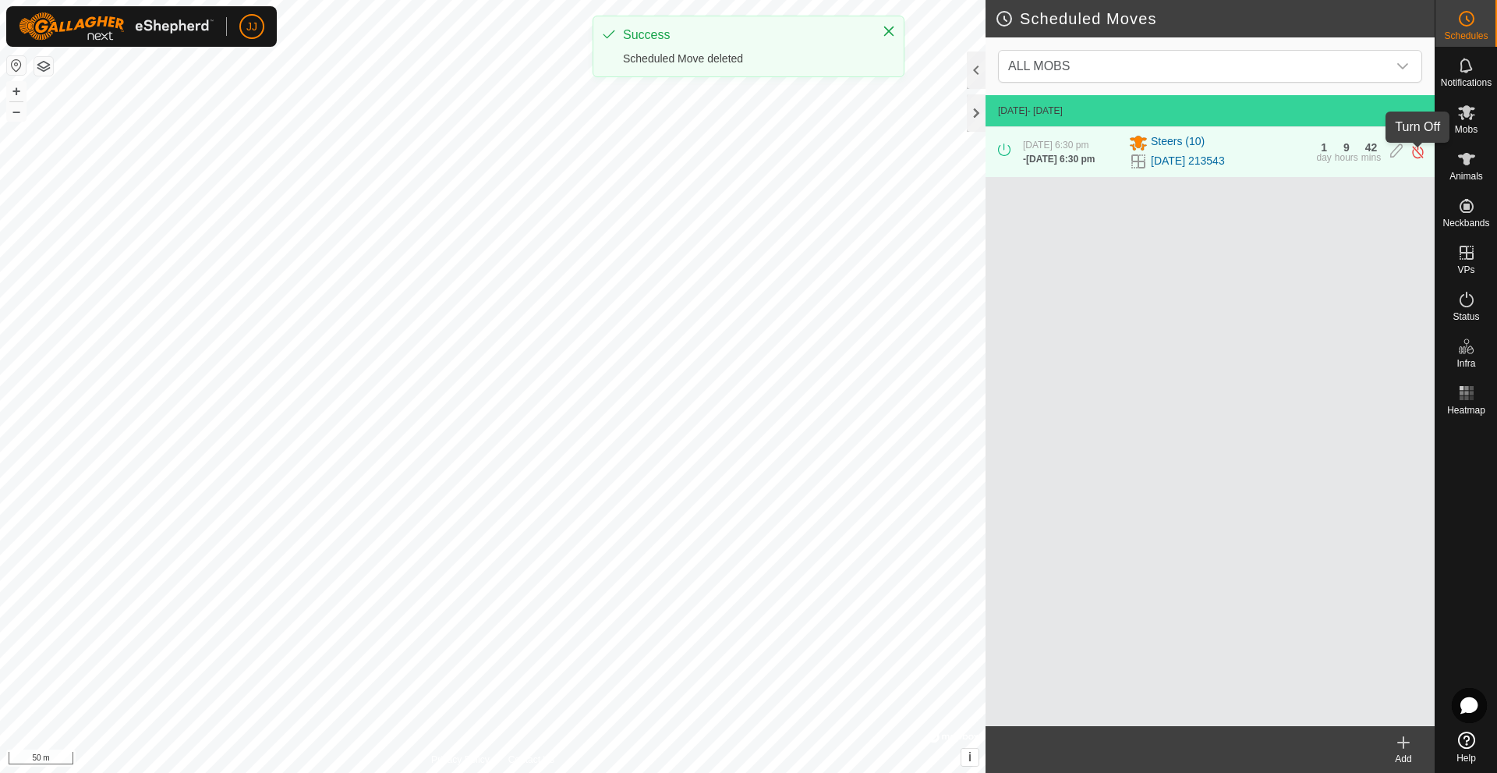
click at [1419, 157] on img at bounding box center [1418, 151] width 15 height 16
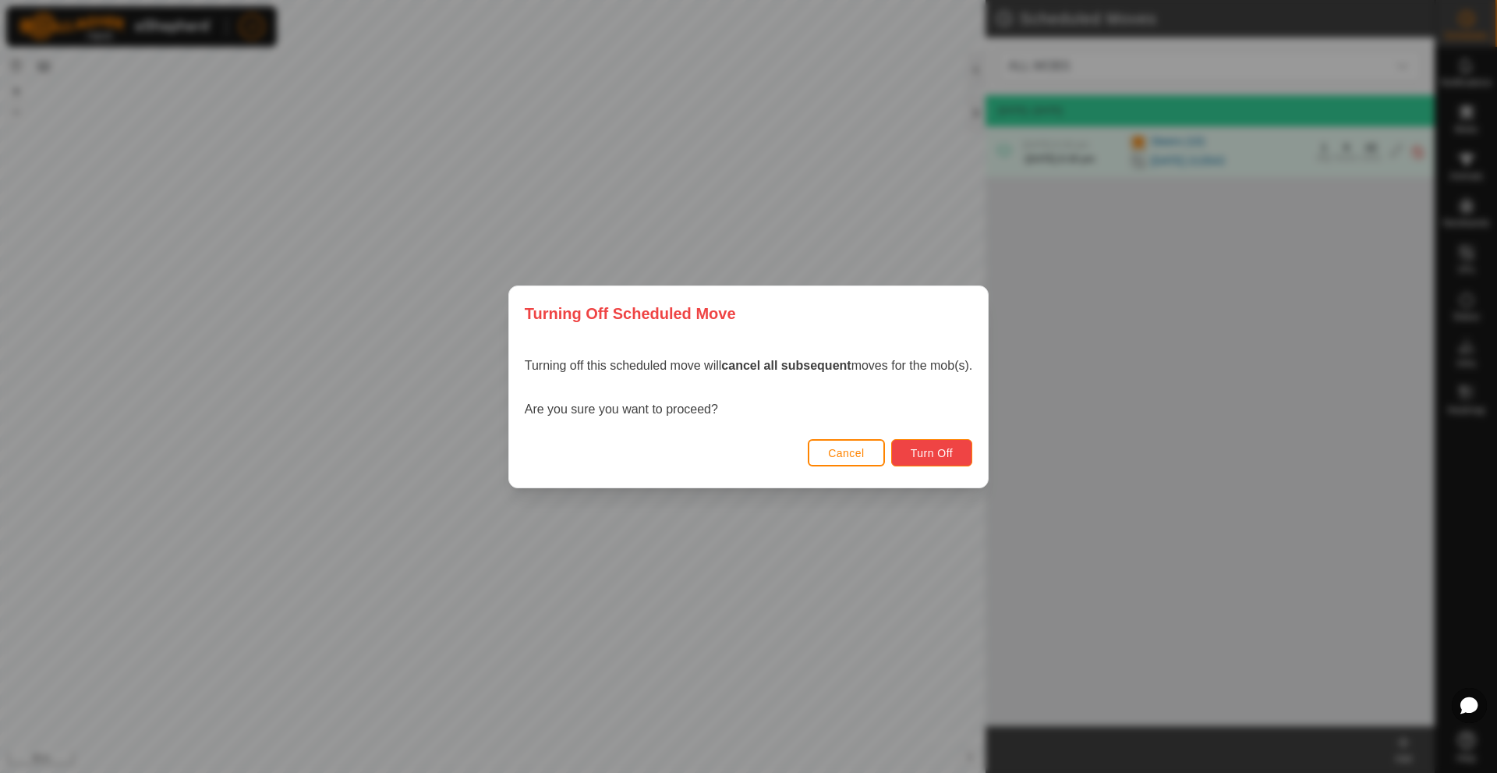
click at [942, 450] on span "Turn Off" at bounding box center [932, 453] width 43 height 12
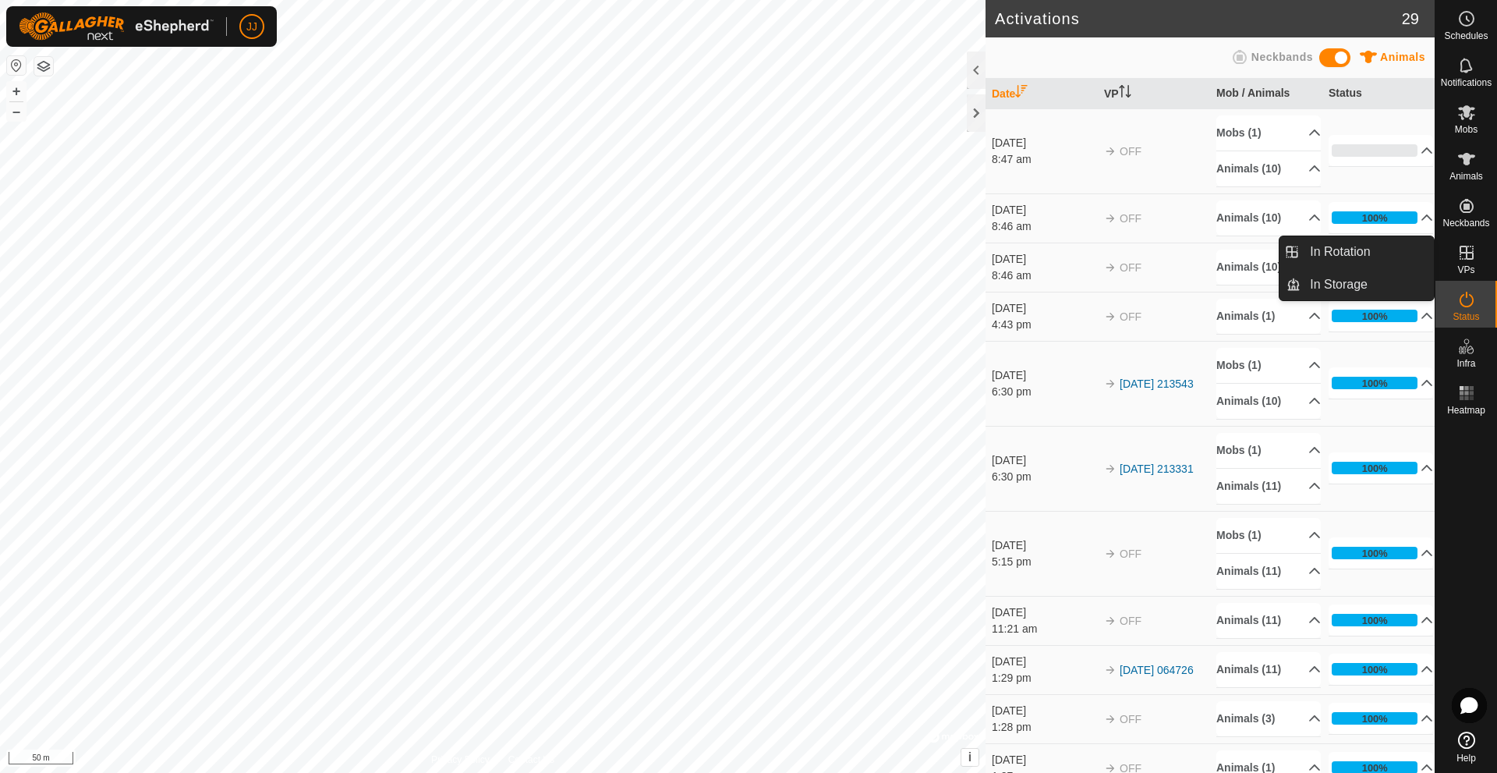
click at [1464, 260] on icon at bounding box center [1466, 252] width 19 height 19
click at [1359, 257] on link "In Rotation" at bounding box center [1367, 251] width 133 height 31
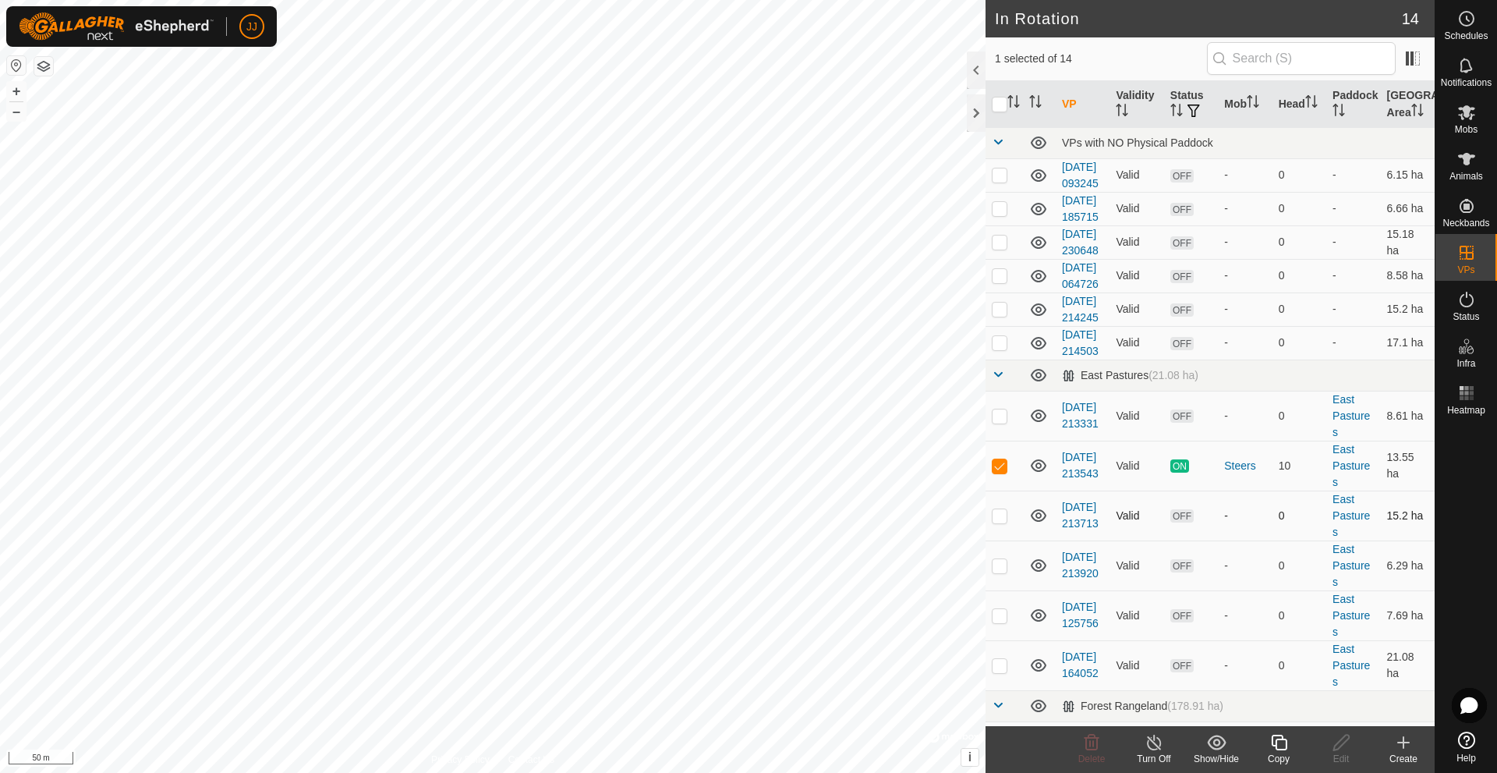
click at [1001, 522] on p-checkbox at bounding box center [1000, 515] width 16 height 12
checkbox input "true"
click at [1000, 472] on p-checkbox at bounding box center [1000, 465] width 16 height 12
checkbox input "false"
click at [1165, 751] on turn-off-svg-icon at bounding box center [1154, 742] width 62 height 19
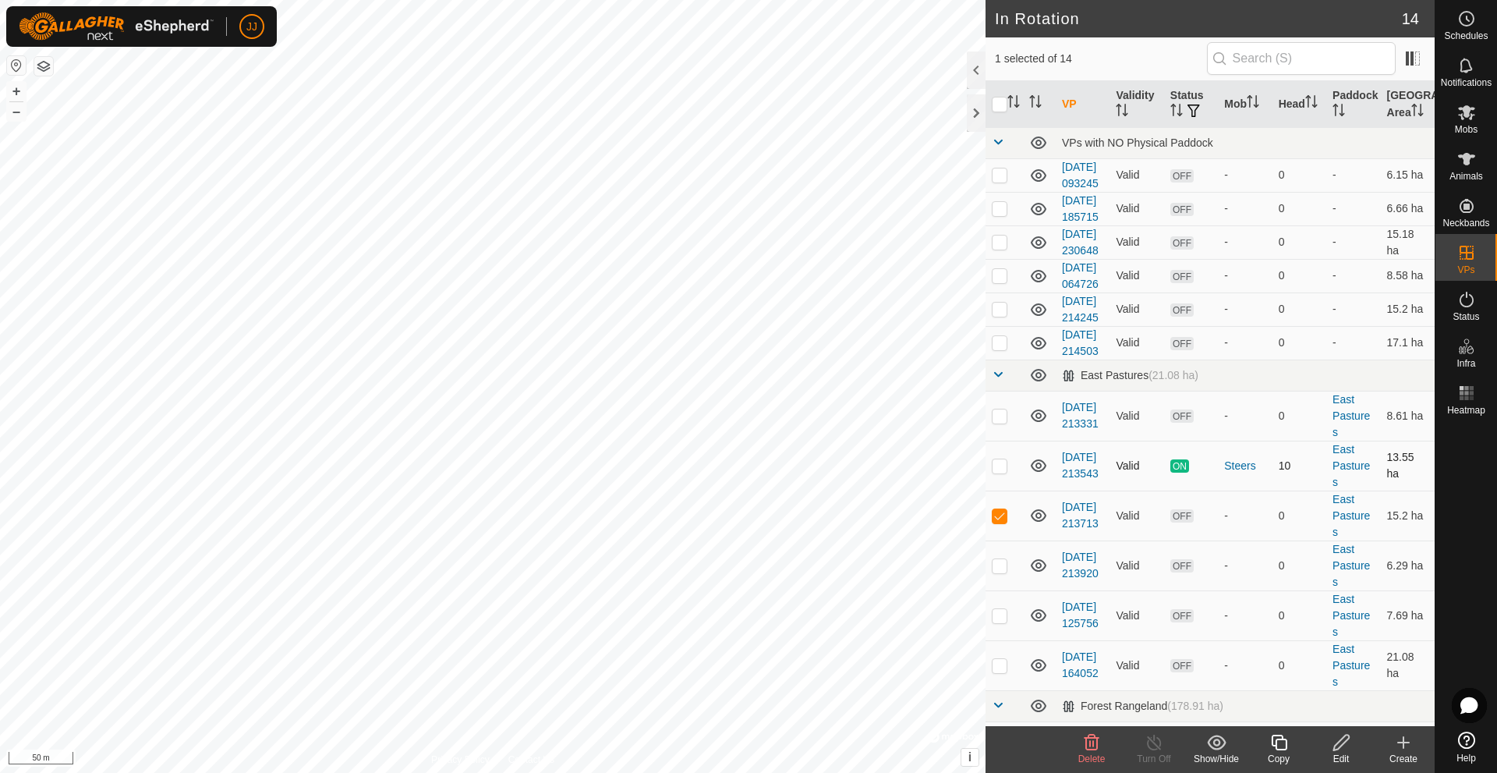
checkbox input "true"
checkbox input "false"
checkbox input "true"
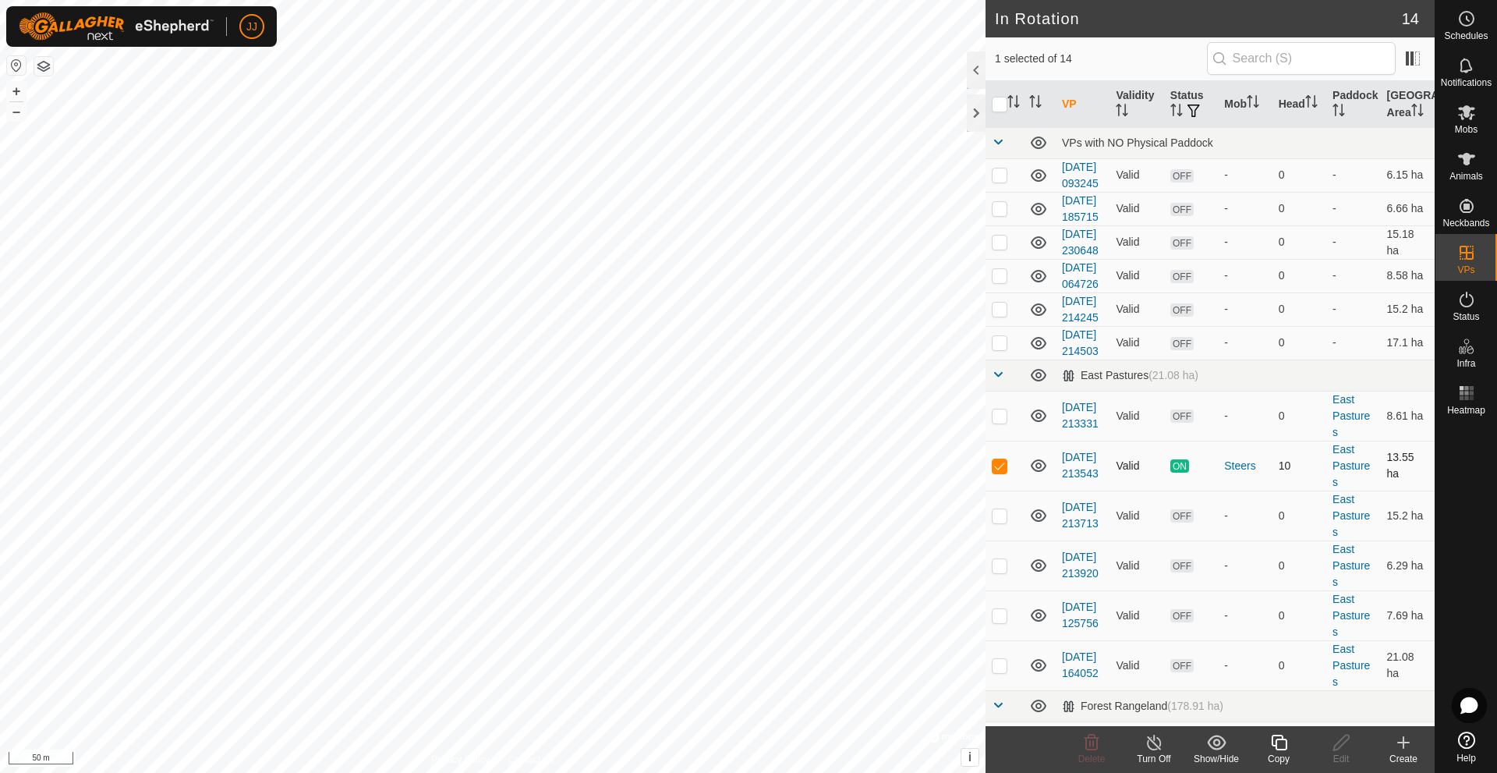
checkbox input "true"
checkbox input "false"
click at [972, 70] on div at bounding box center [976, 69] width 19 height 37
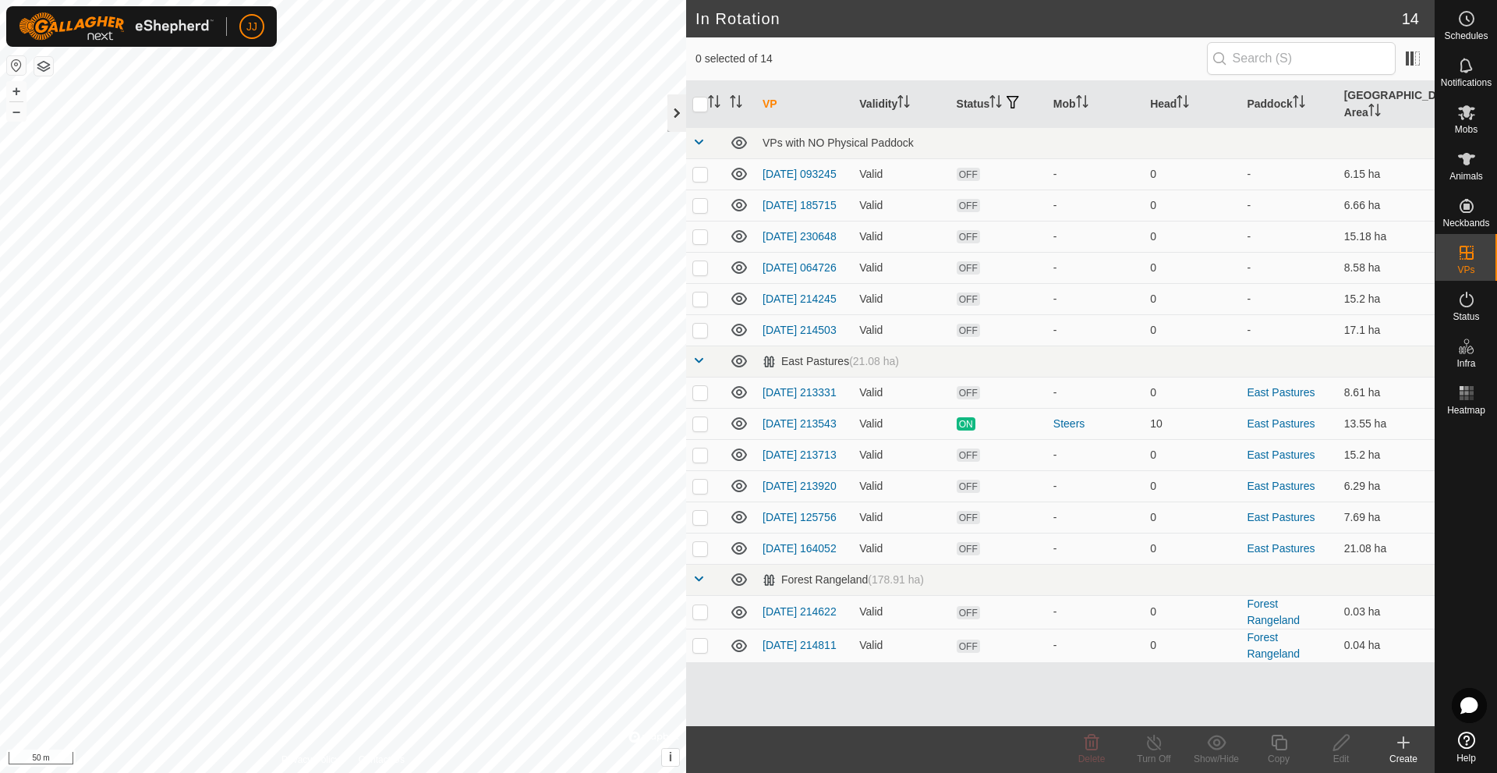
click at [671, 112] on div at bounding box center [676, 112] width 19 height 37
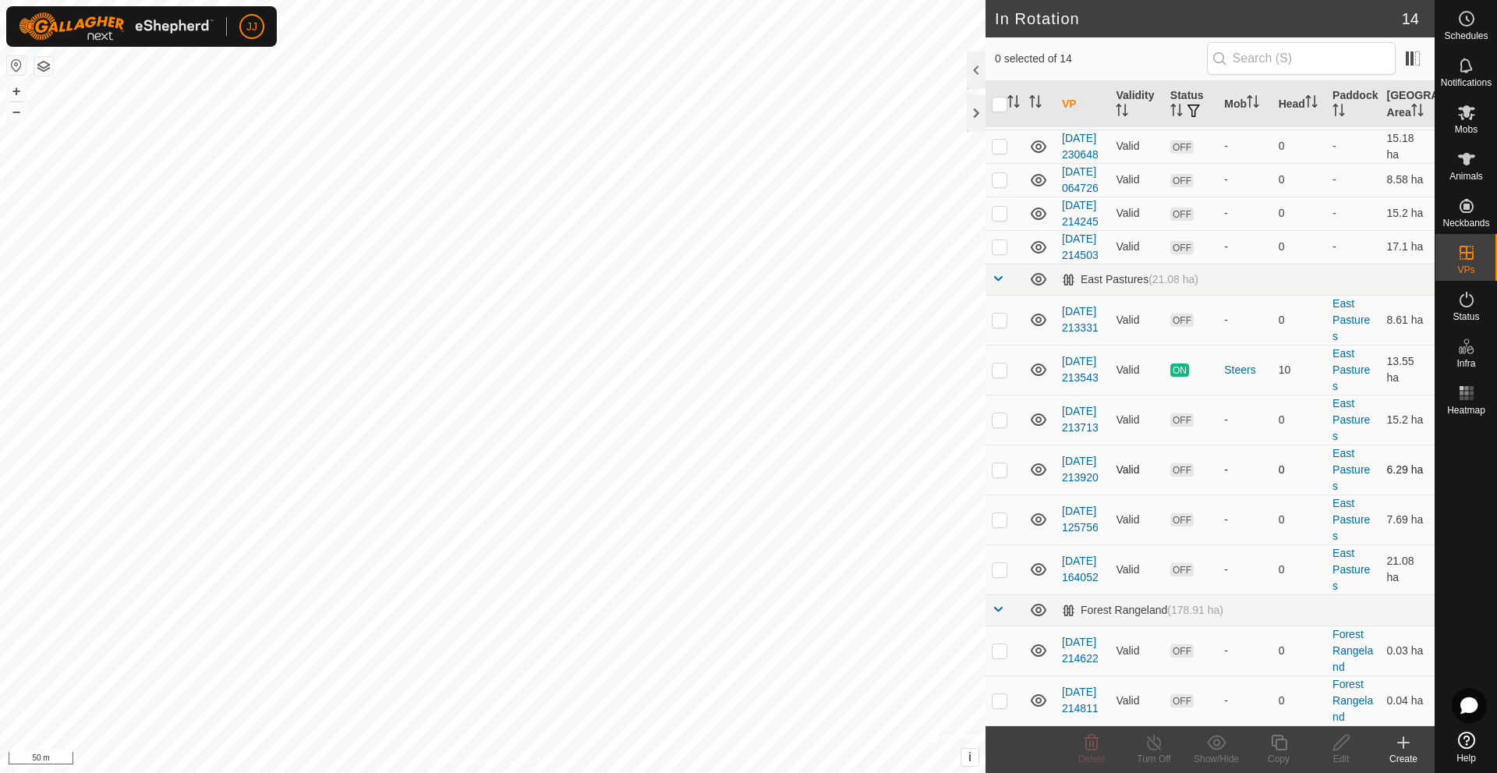
scroll to position [156, 0]
click at [1472, 22] on circle at bounding box center [1467, 19] width 14 height 14
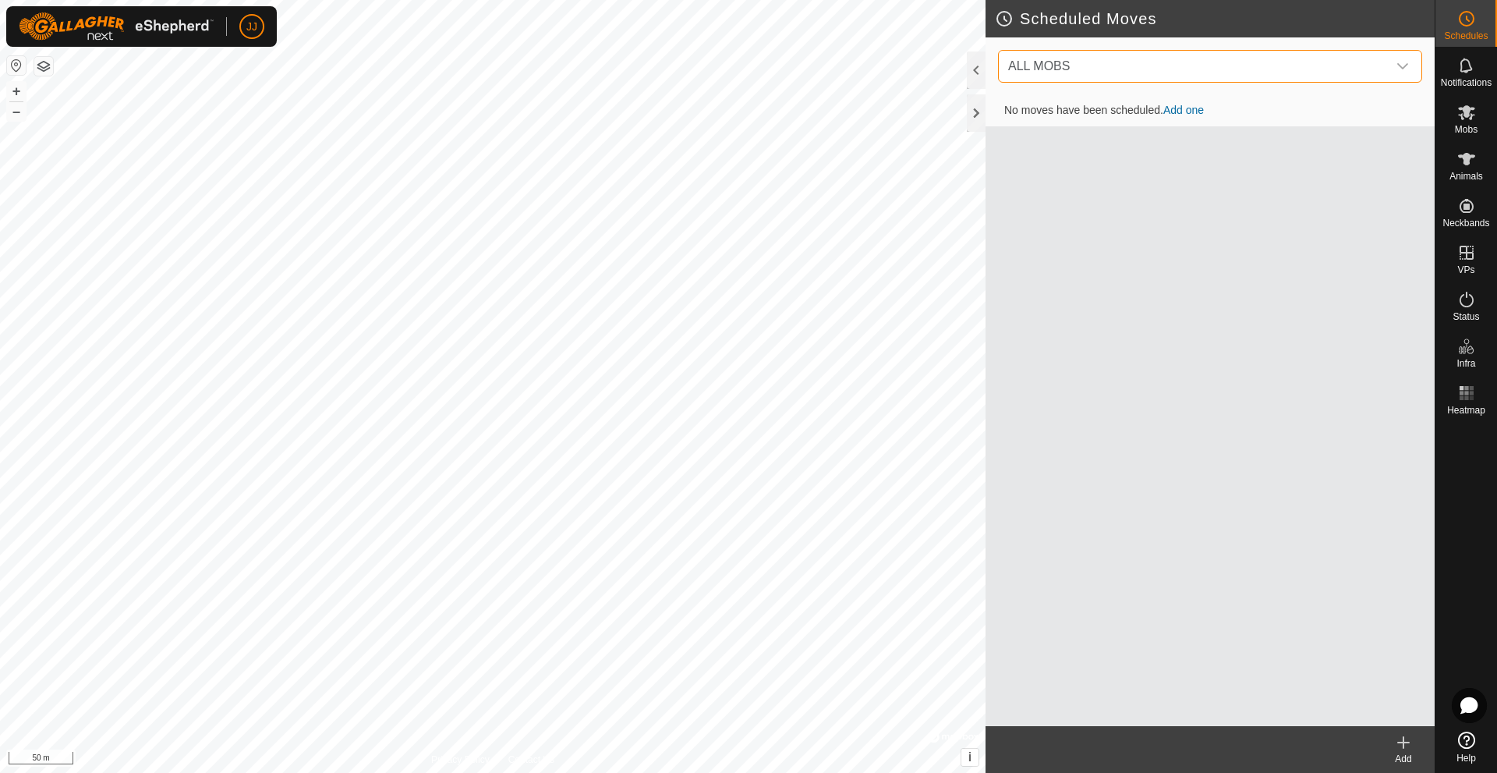
click at [1340, 66] on span "ALL MOBS" at bounding box center [1194, 66] width 385 height 31
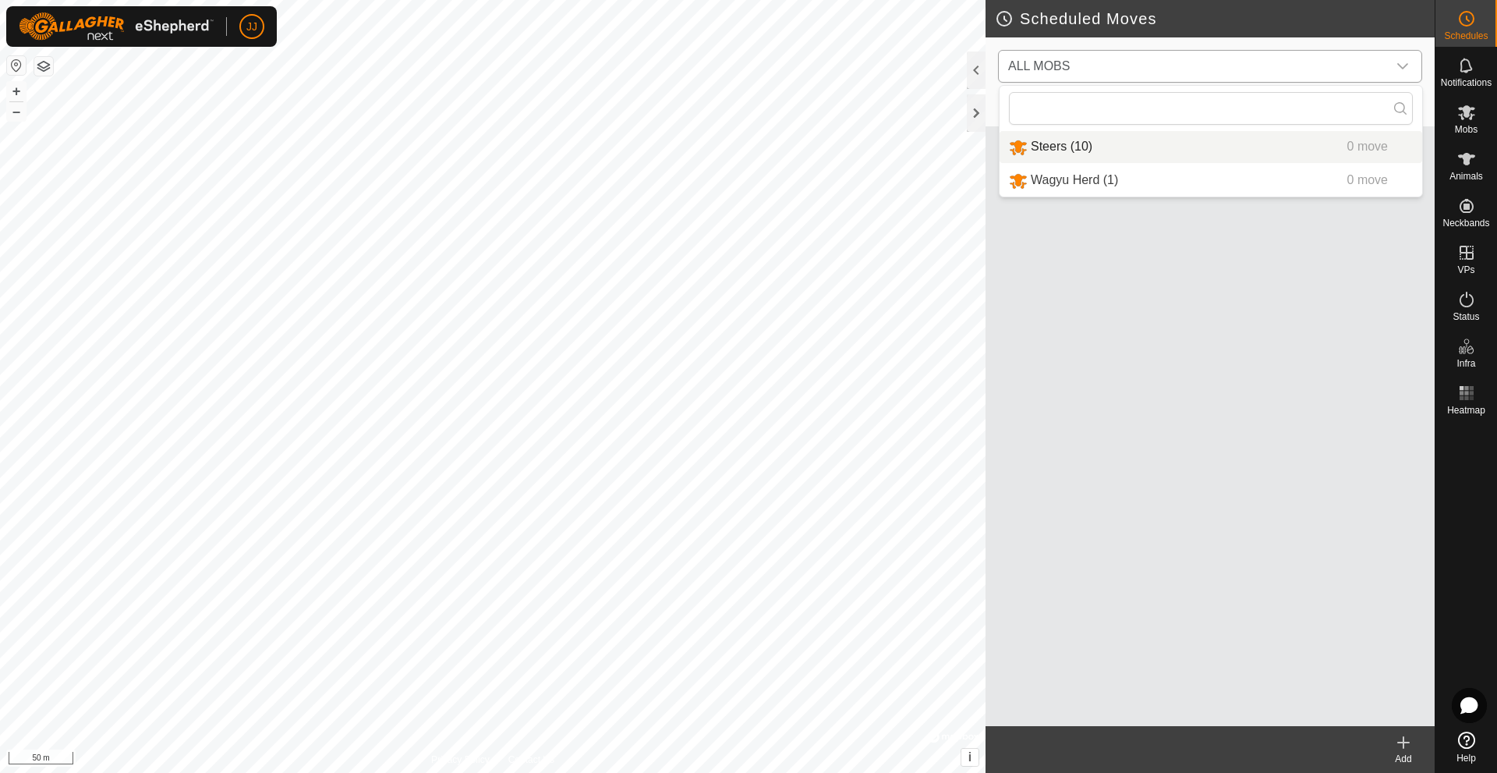
click at [1108, 146] on li "Steers (10) 0 move" at bounding box center [1211, 147] width 423 height 32
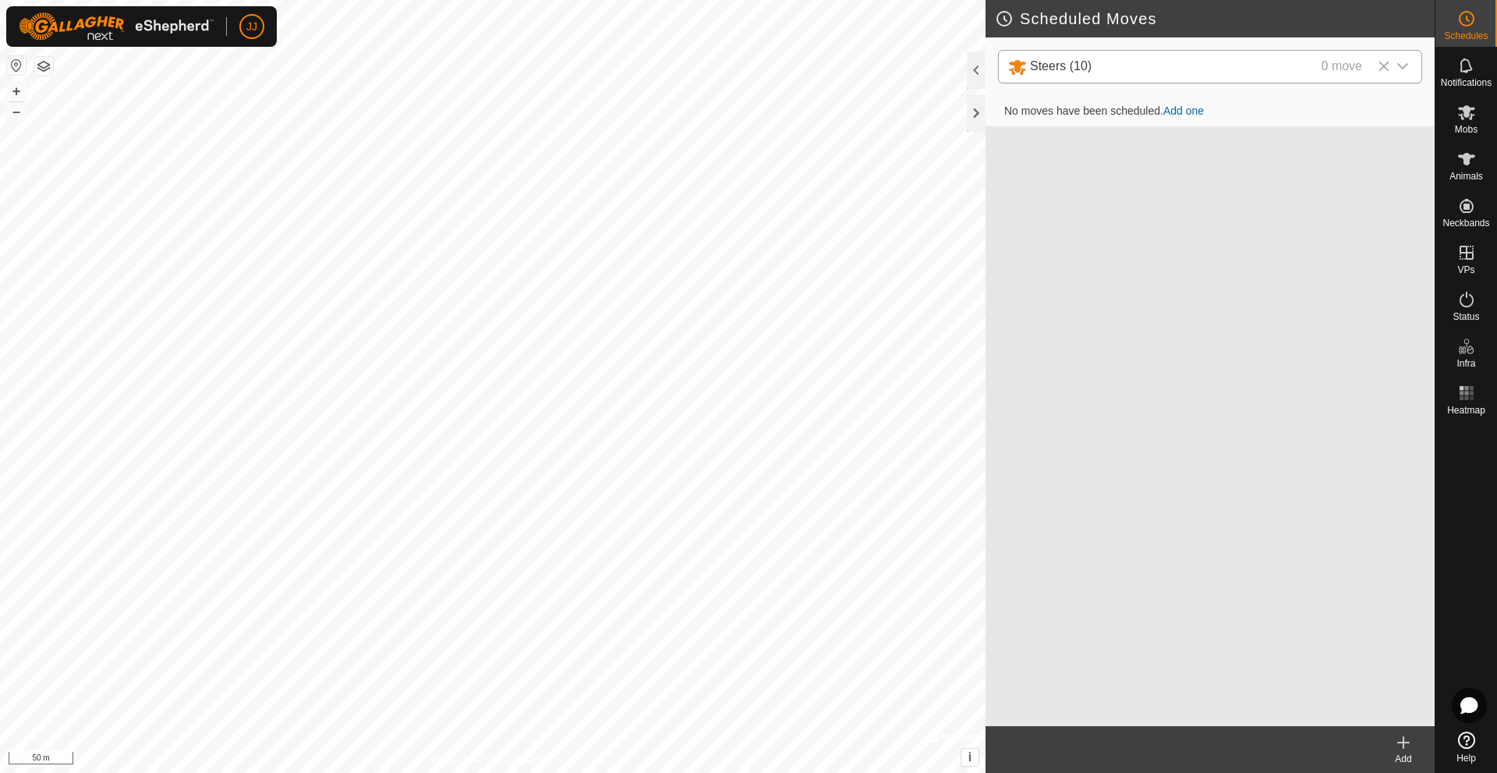
click at [1195, 112] on link "Add one" at bounding box center [1183, 110] width 41 height 12
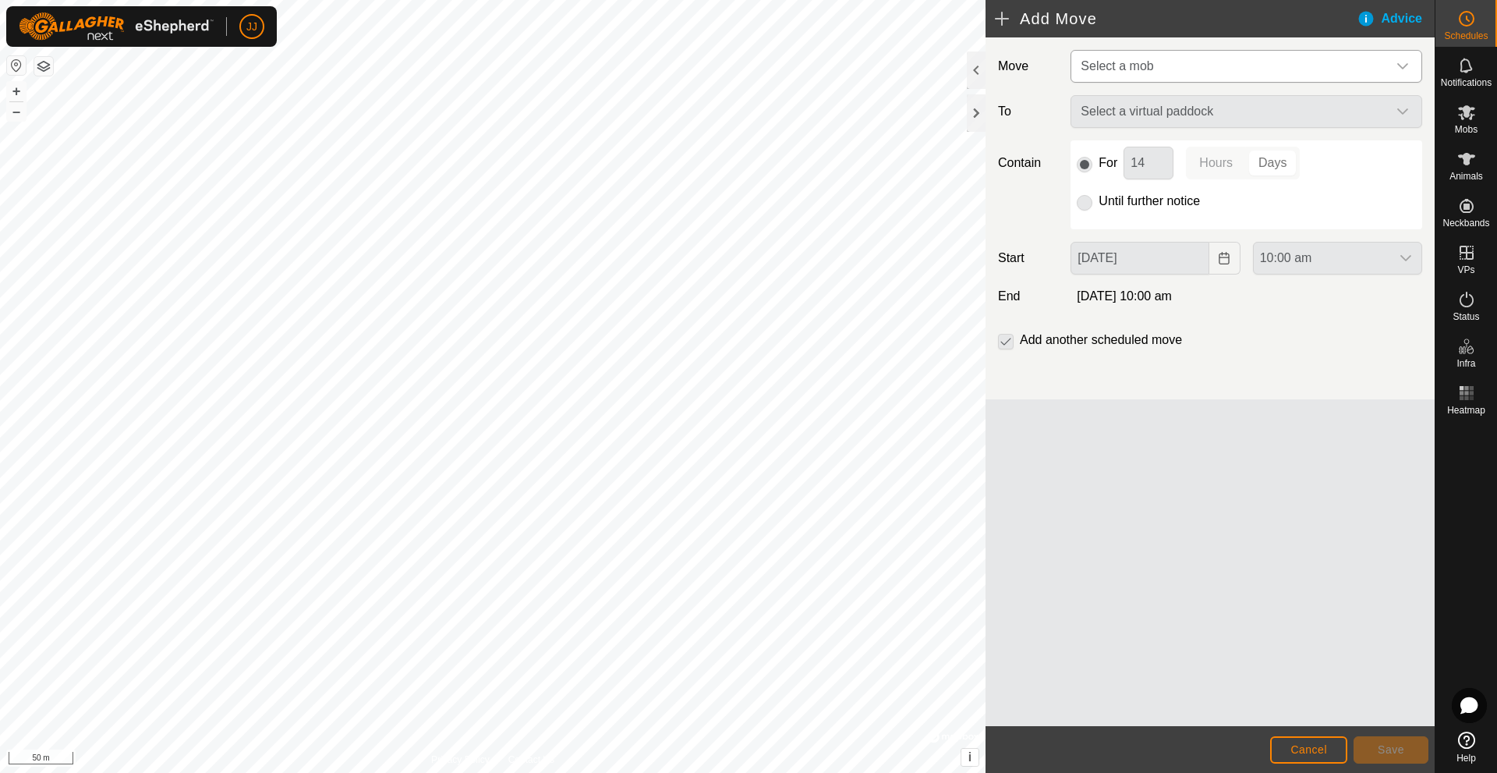
click at [1388, 62] on div "dropdown trigger" at bounding box center [1402, 66] width 31 height 31
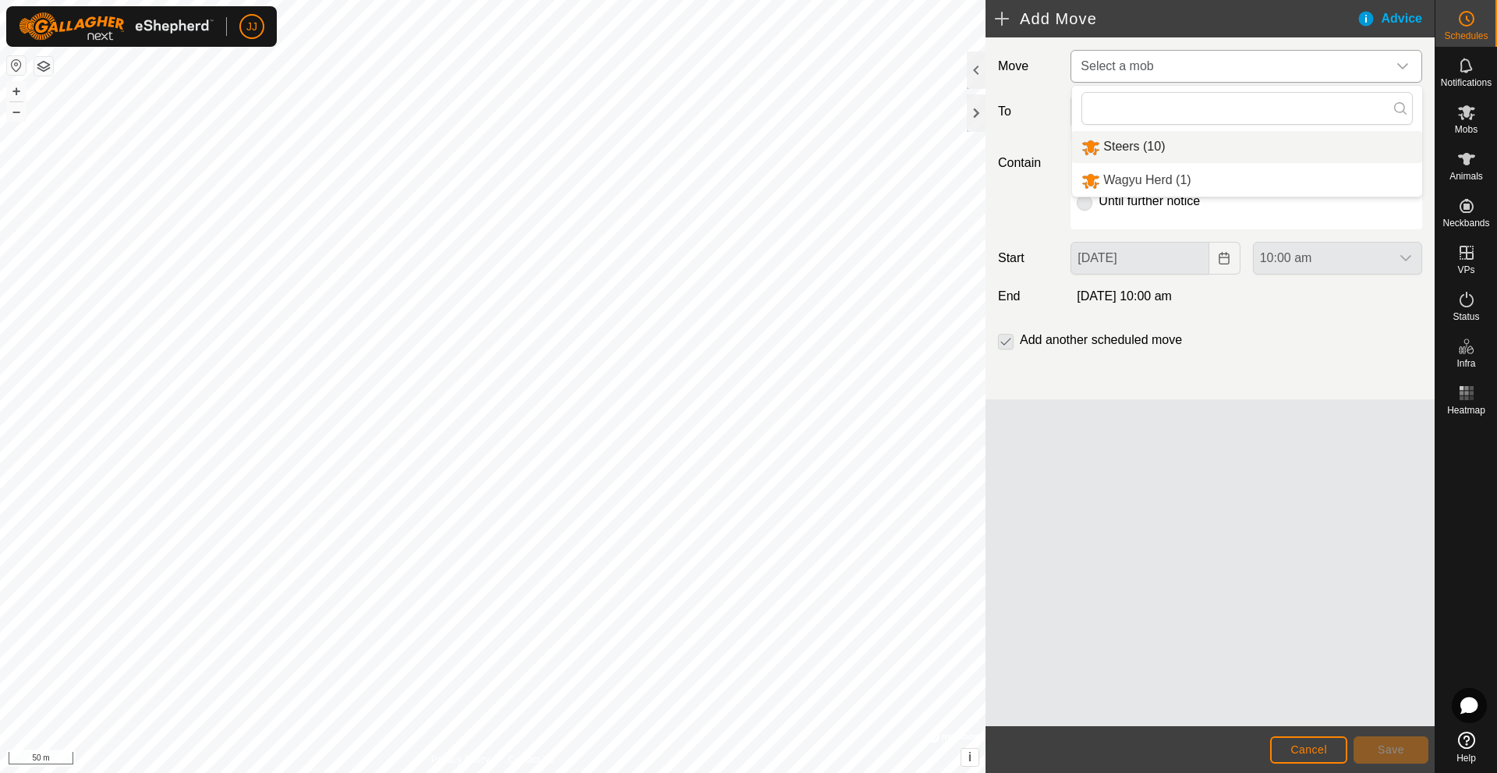
drag, startPoint x: 1207, startPoint y: 187, endPoint x: 1220, endPoint y: 153, distance: 36.8
click at [1220, 153] on ul "Steers (10) Wagyu Herd (1)" at bounding box center [1247, 164] width 350 height 66
click at [1156, 147] on li "Steers (10)" at bounding box center [1247, 147] width 350 height 32
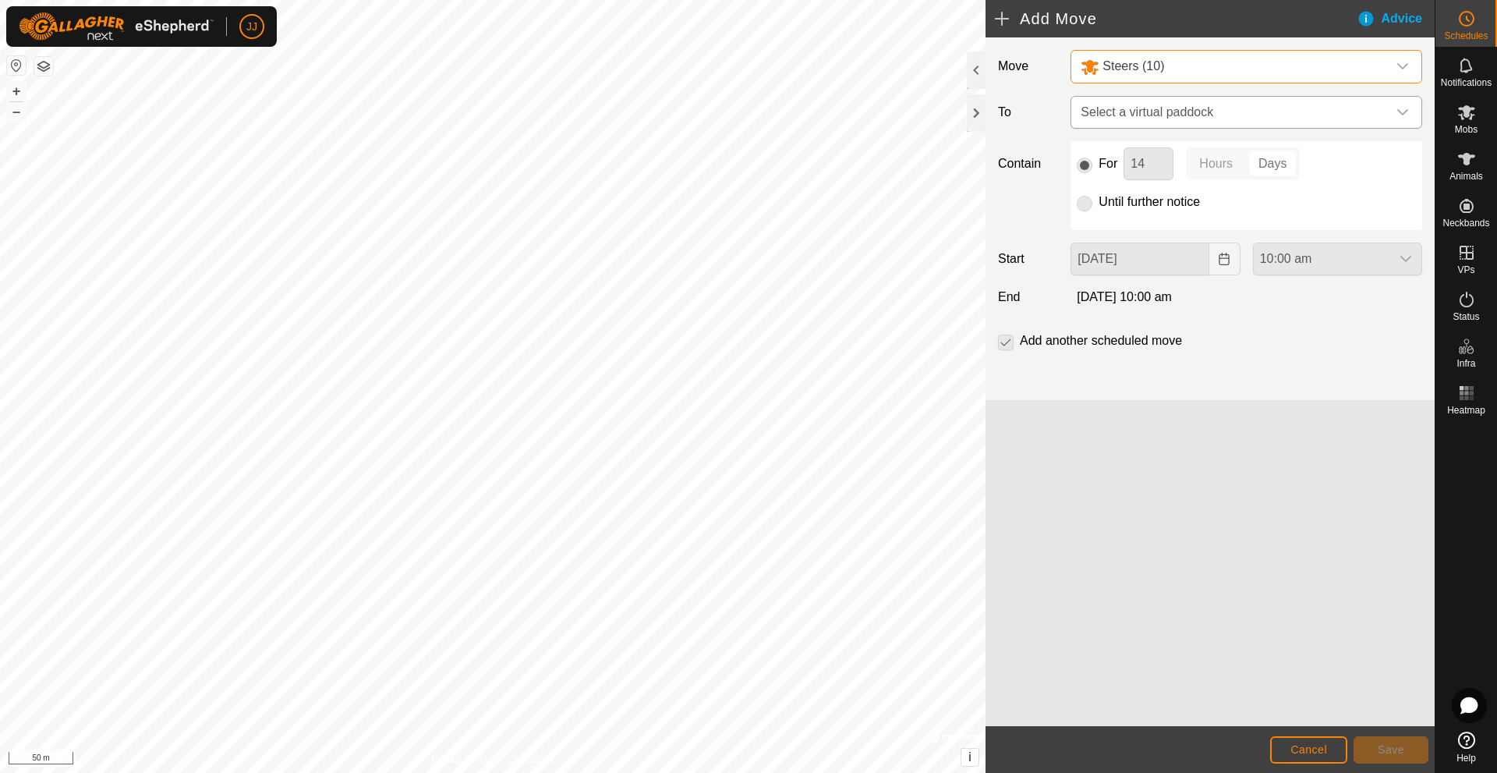
click at [1391, 117] on div "dropdown trigger" at bounding box center [1402, 112] width 31 height 31
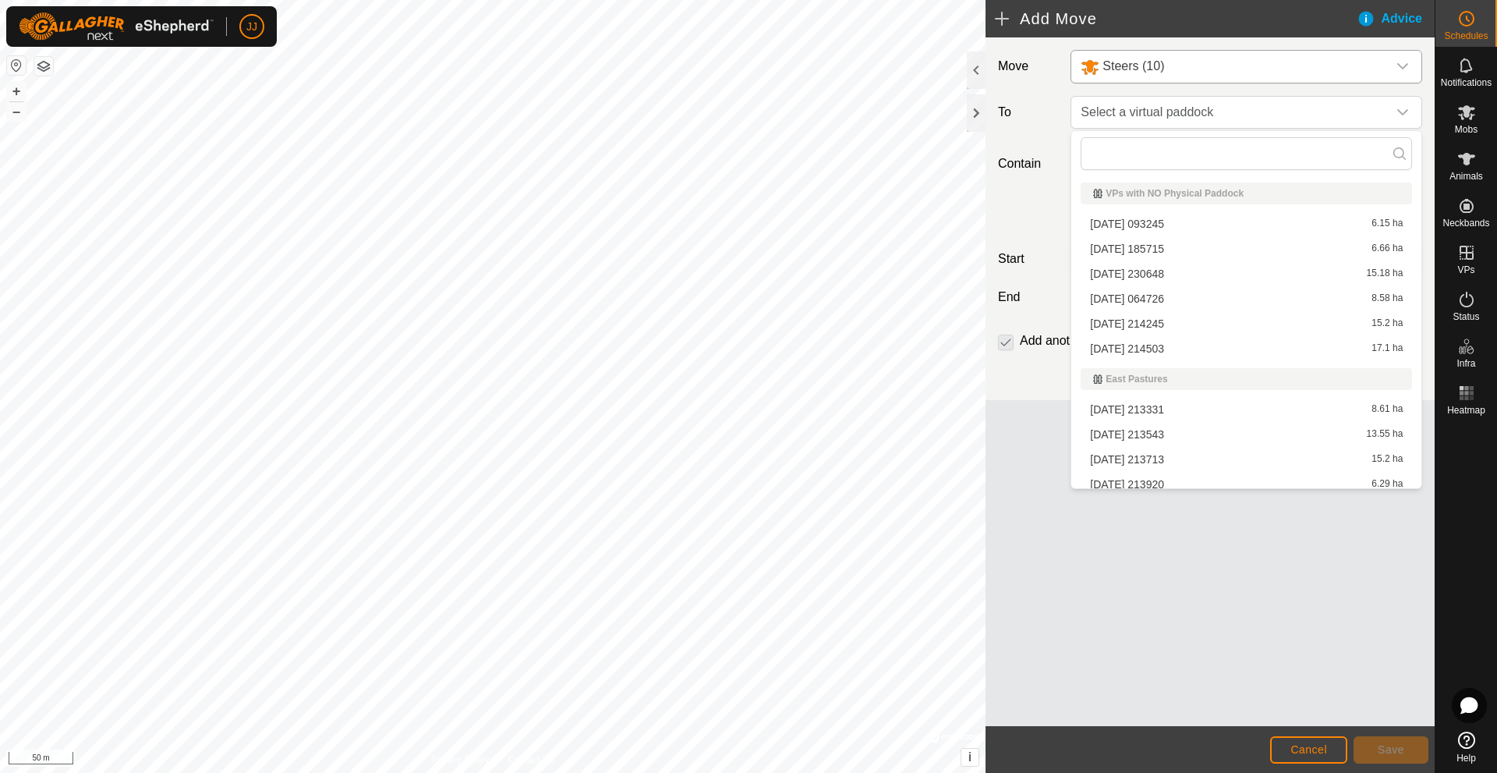
click at [1168, 465] on li "[DATE] 213713 15.2 ha" at bounding box center [1246, 459] width 331 height 23
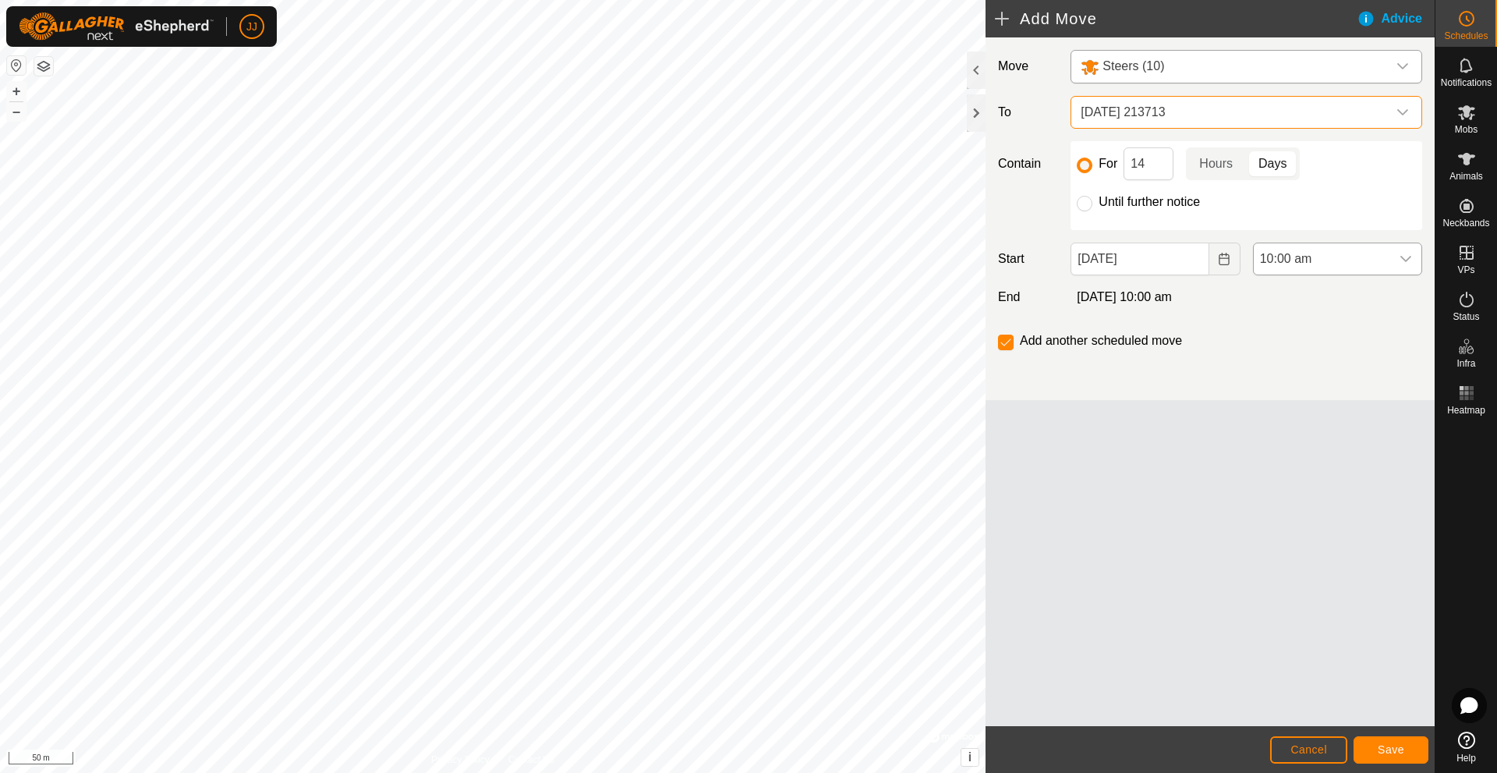
click at [1386, 256] on span "10:00 am" at bounding box center [1322, 258] width 136 height 31
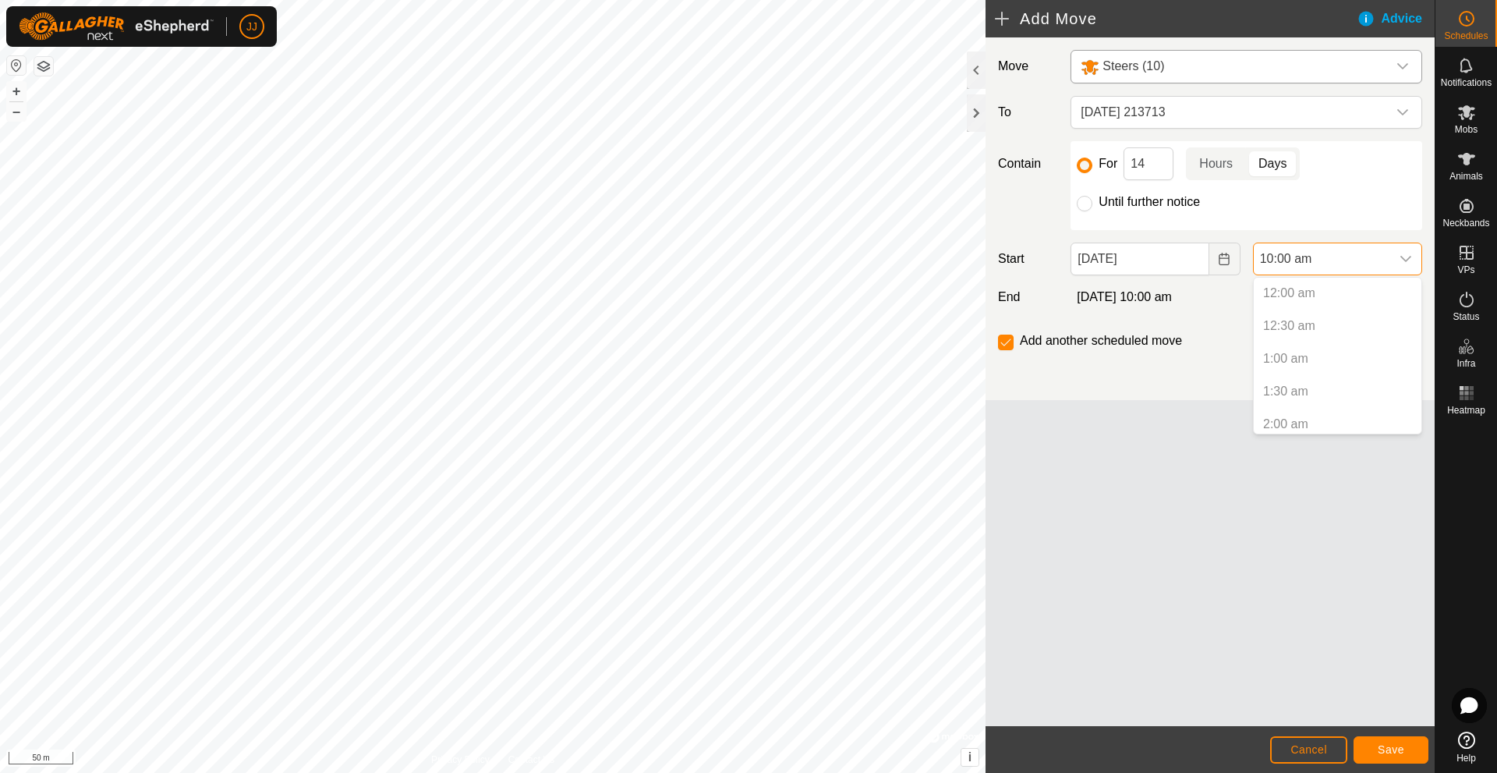
scroll to position [530, 0]
click at [1307, 358] on p-selectitem "9:00 am" at bounding box center [1338, 352] width 168 height 31
click at [1294, 346] on p-selectitem "9:00 am" at bounding box center [1338, 352] width 168 height 31
click at [1387, 748] on span "Save" at bounding box center [1391, 749] width 27 height 12
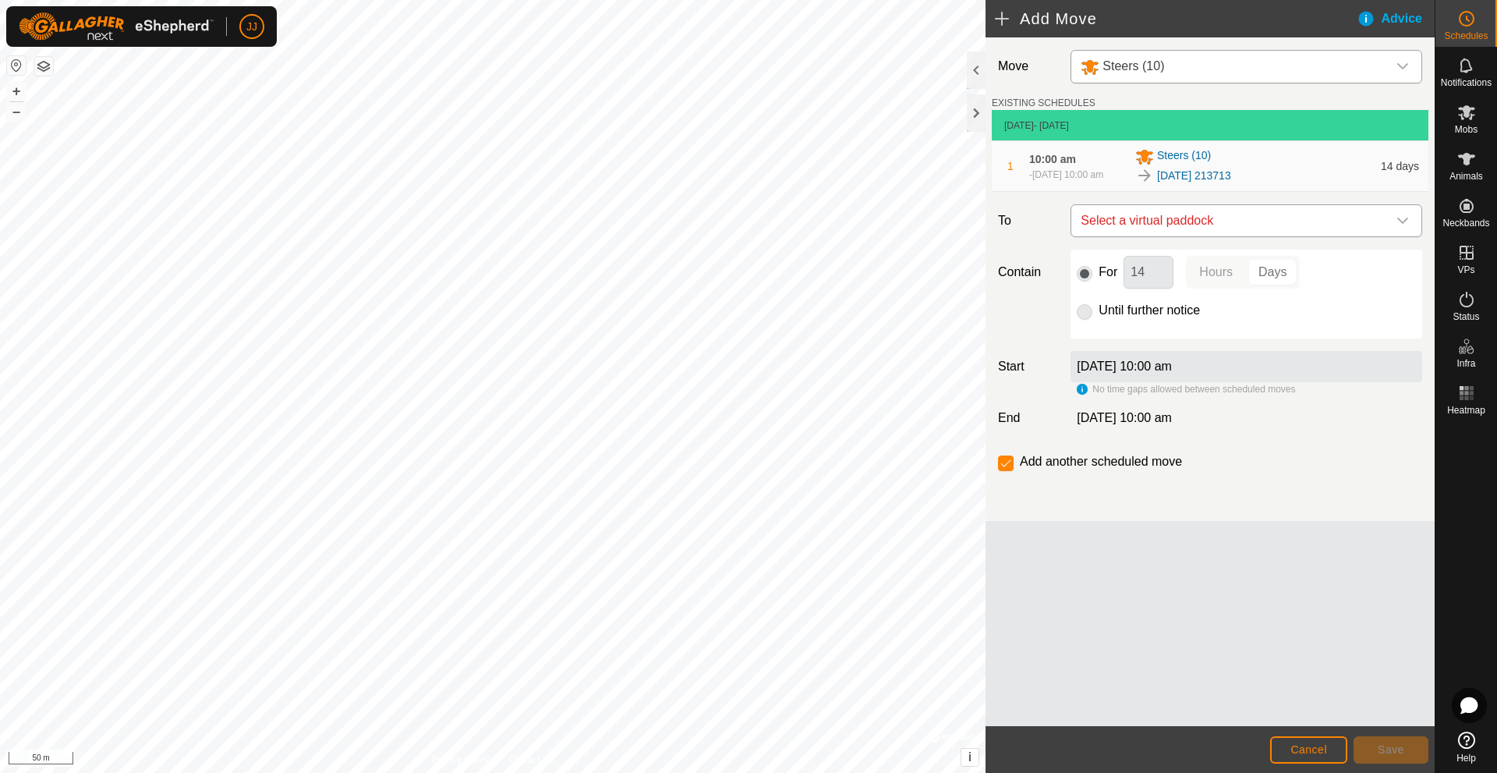
click at [1247, 221] on span "Select a virtual paddock" at bounding box center [1231, 220] width 313 height 31
click at [1160, 639] on div "Move Steers (10) EXISTING SCHEDULES [DATE] - [DATE] 1 10:00 am [DATE], 10:00 am…" at bounding box center [1210, 381] width 449 height 689
click at [978, 64] on div at bounding box center [976, 69] width 19 height 37
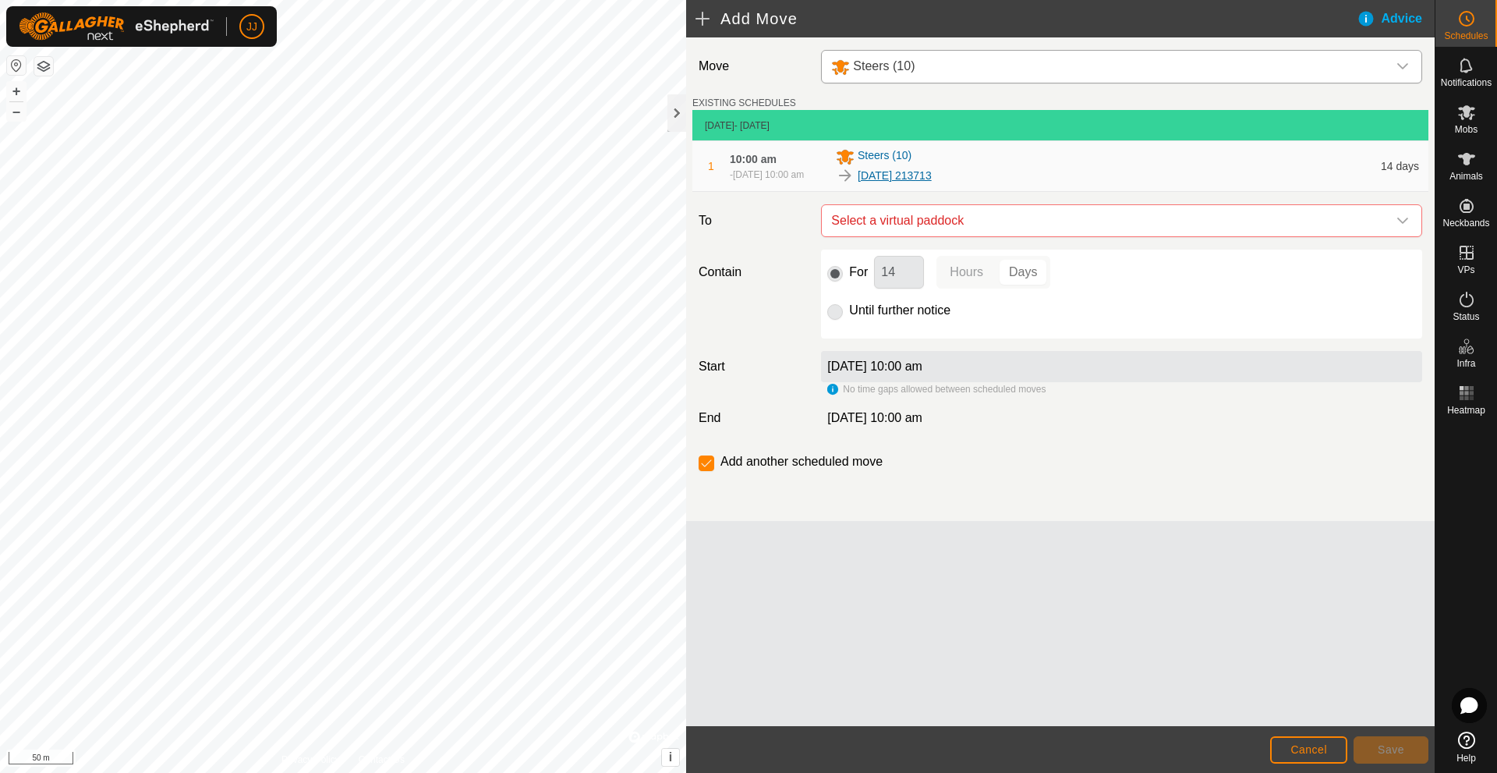
click at [898, 177] on link "[DATE] 213713" at bounding box center [895, 176] width 74 height 16
